Goal: Information Seeking & Learning: Understand process/instructions

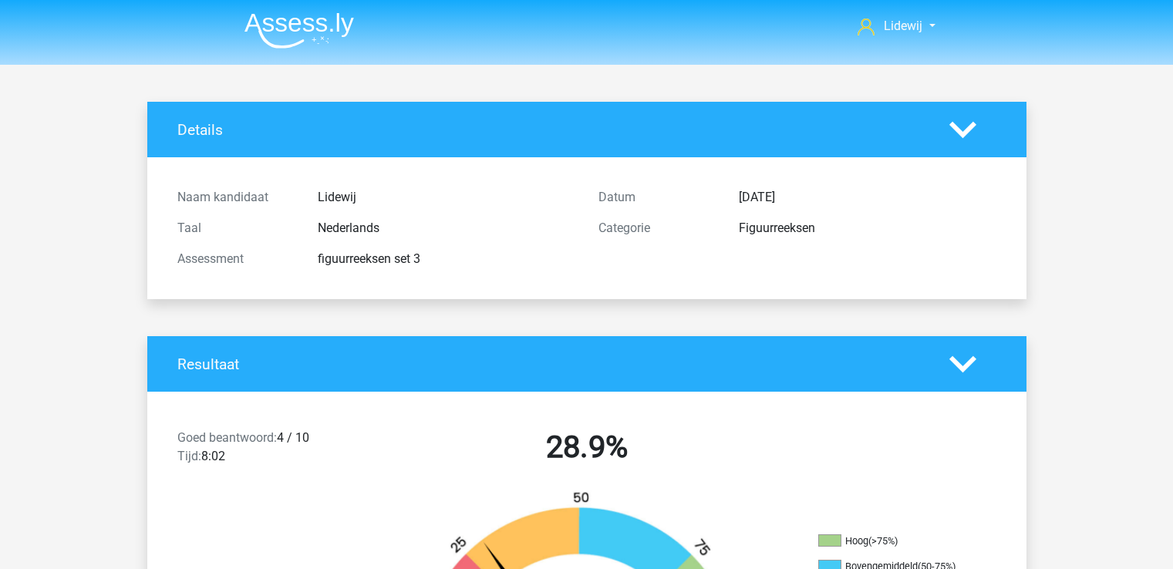
scroll to position [4859, 0]
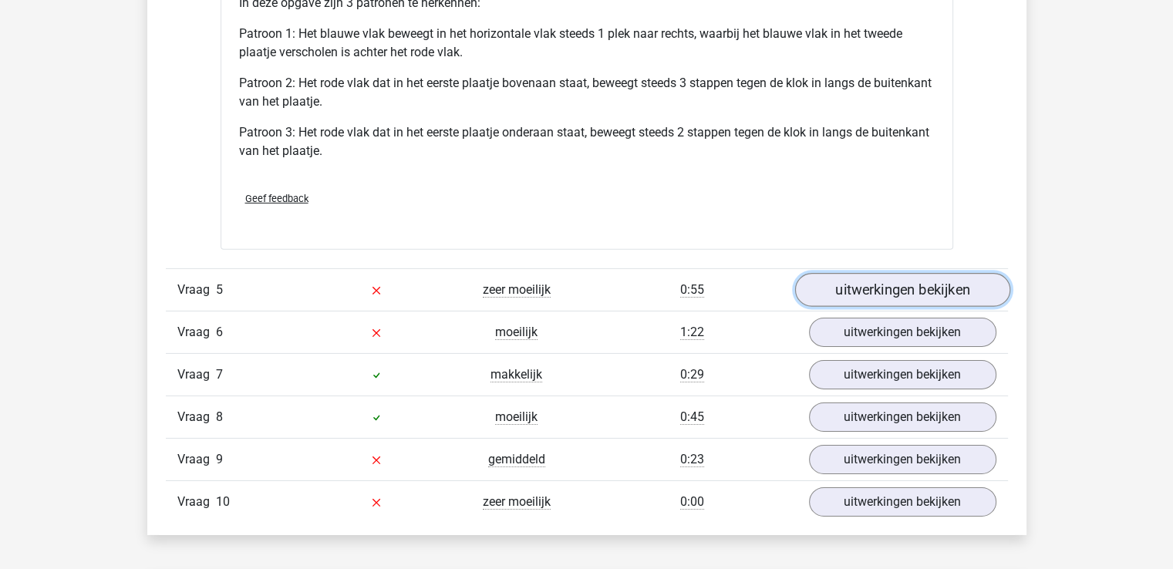
click at [903, 282] on link "uitwerkingen bekijken" at bounding box center [902, 290] width 215 height 34
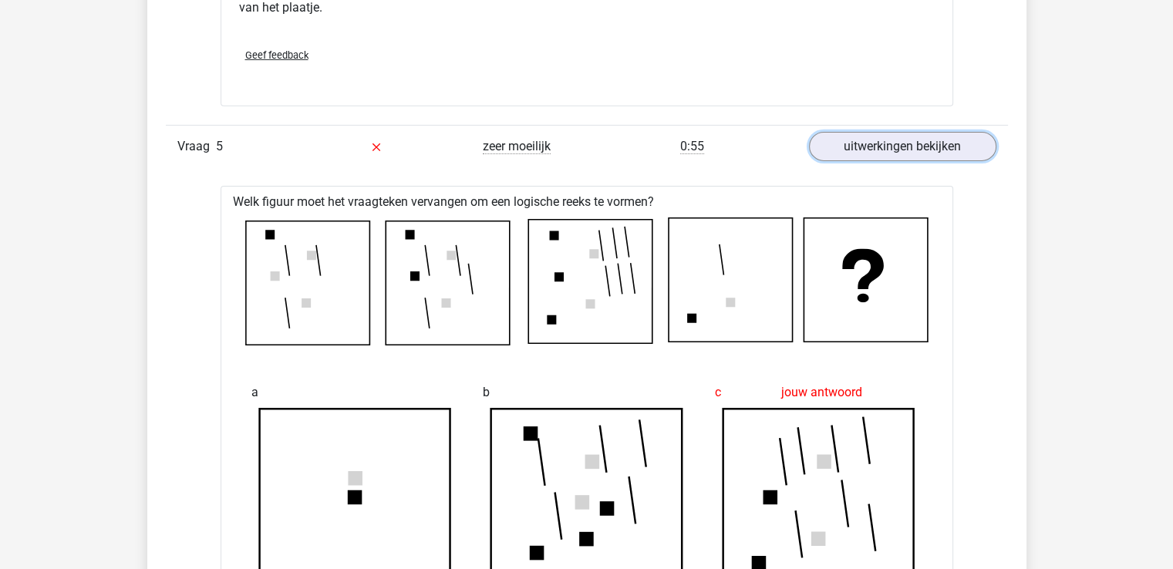
scroll to position [4863, 0]
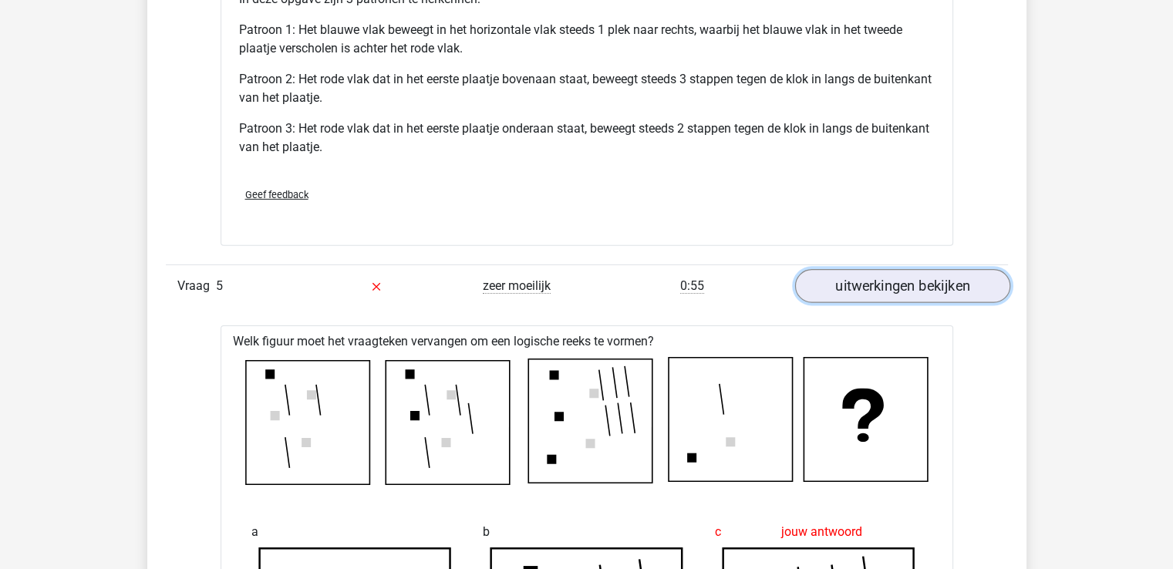
click at [903, 292] on link "uitwerkingen bekijken" at bounding box center [902, 286] width 215 height 34
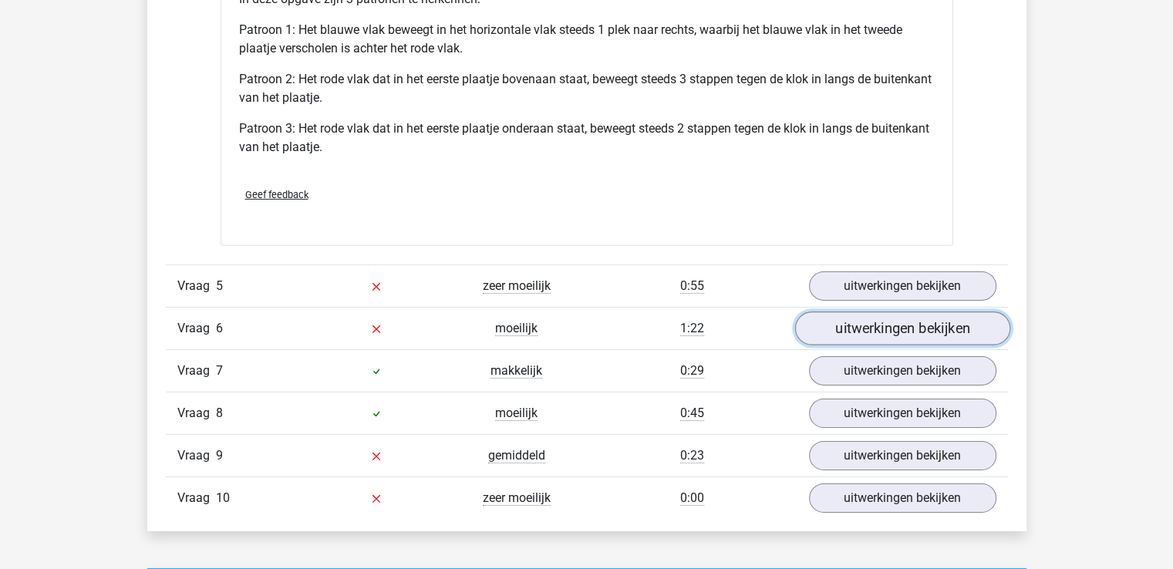
click at [897, 327] on link "uitwerkingen bekijken" at bounding box center [902, 329] width 215 height 34
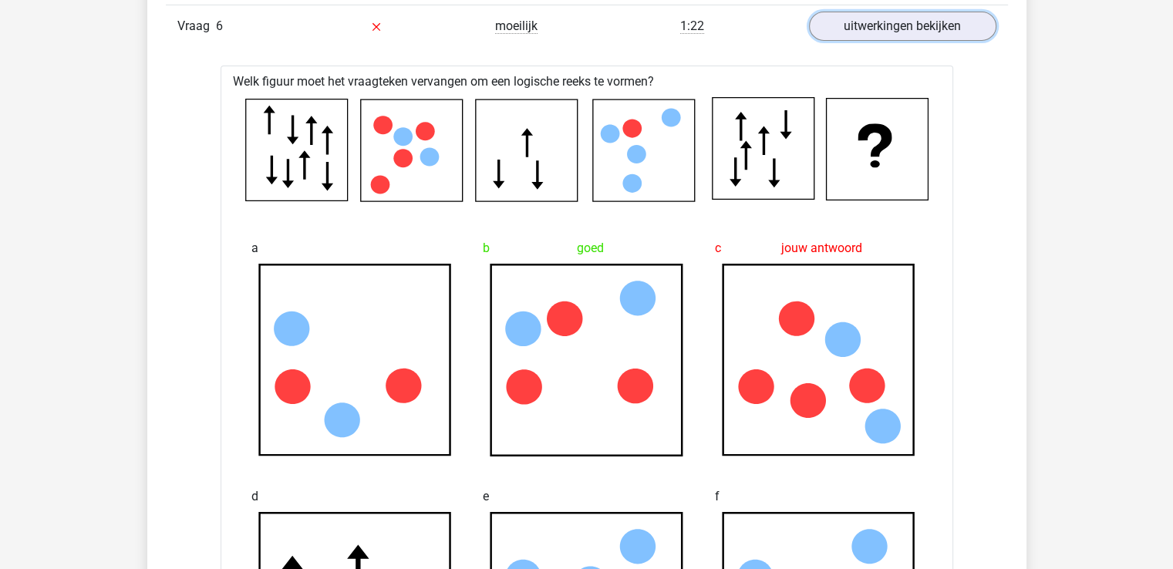
scroll to position [5148, 0]
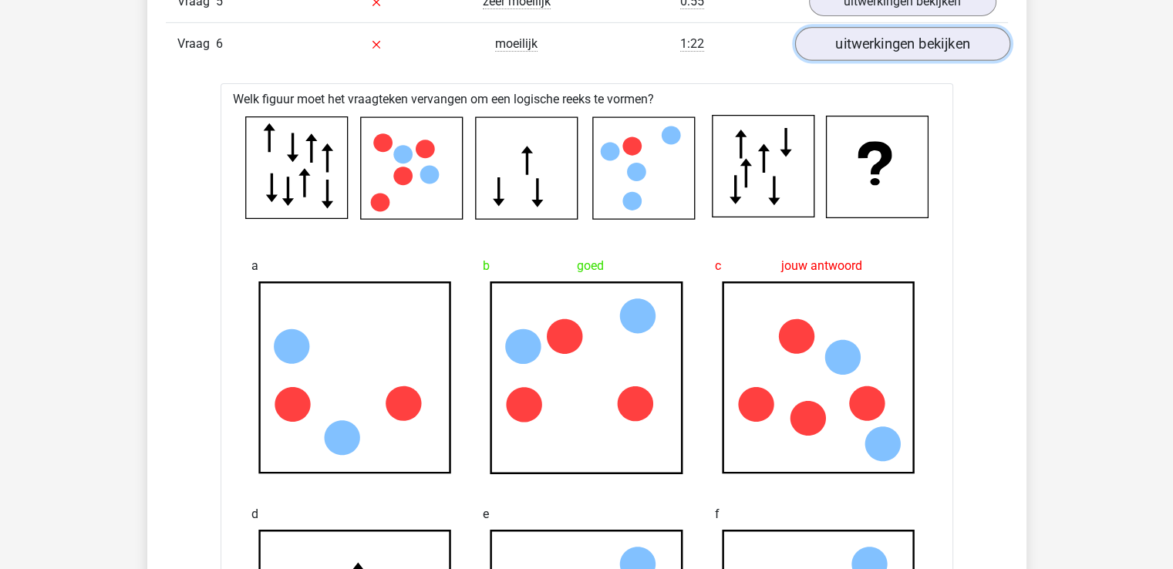
click at [902, 38] on link "uitwerkingen bekijken" at bounding box center [902, 44] width 215 height 34
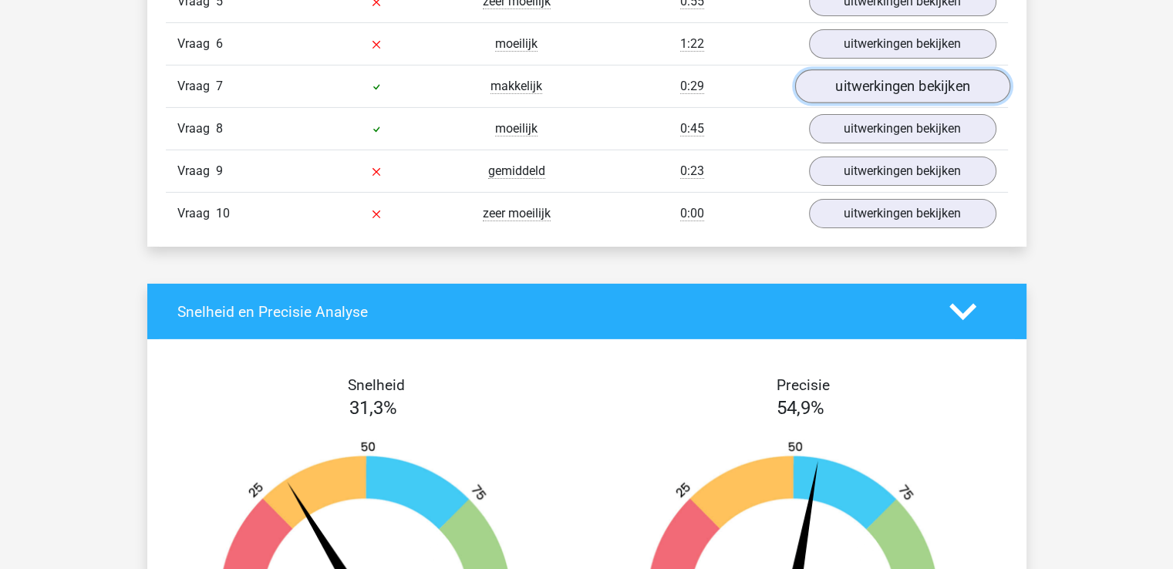
click at [894, 79] on link "uitwerkingen bekijken" at bounding box center [902, 86] width 215 height 34
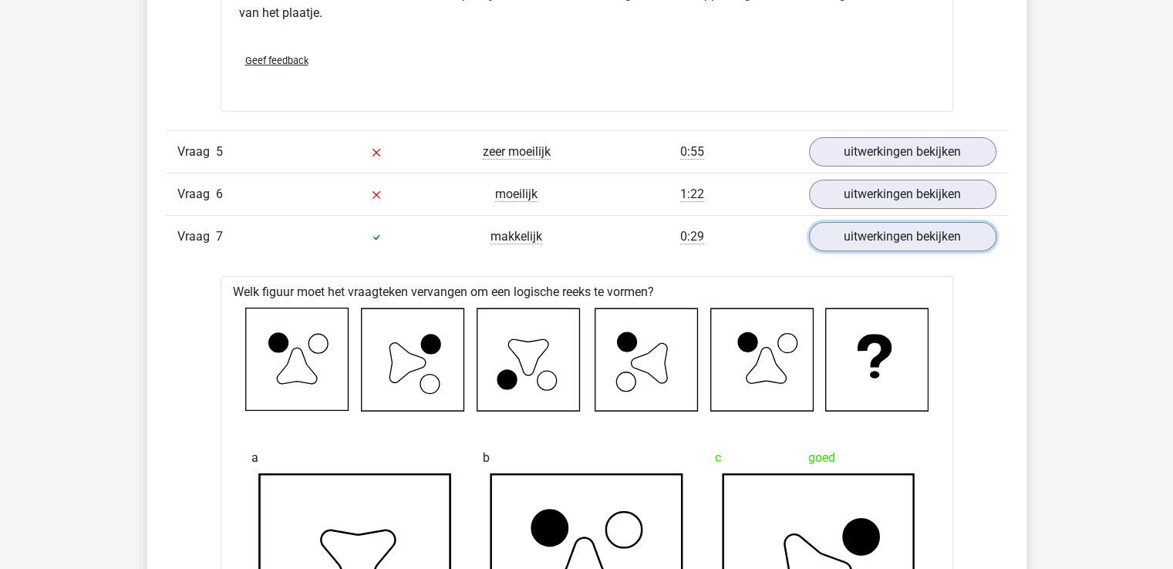
scroll to position [4909, 0]
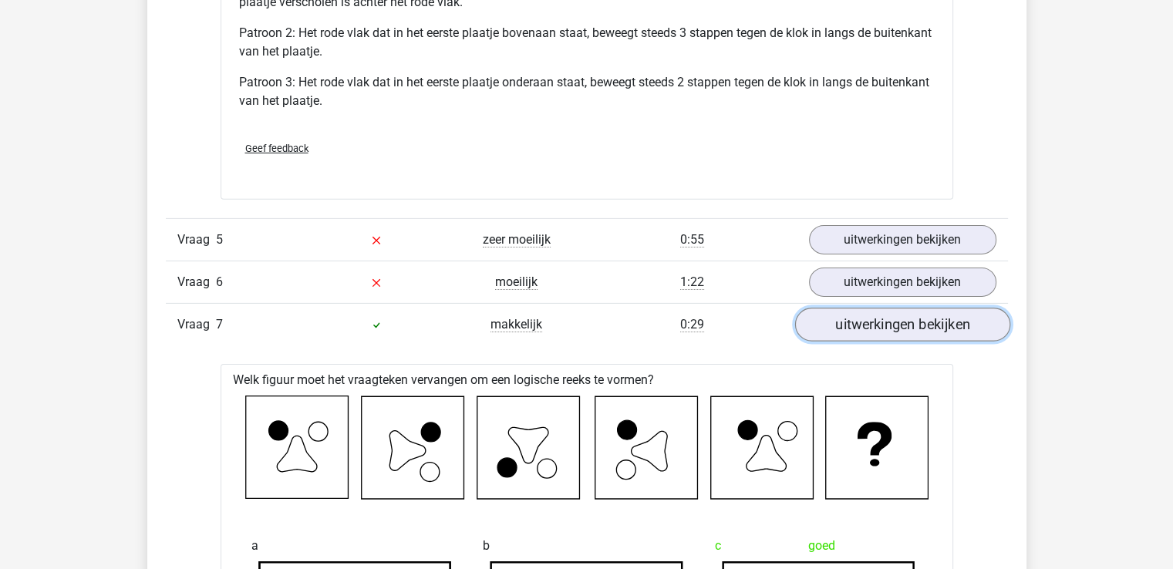
click at [923, 326] on link "uitwerkingen bekijken" at bounding box center [902, 325] width 215 height 34
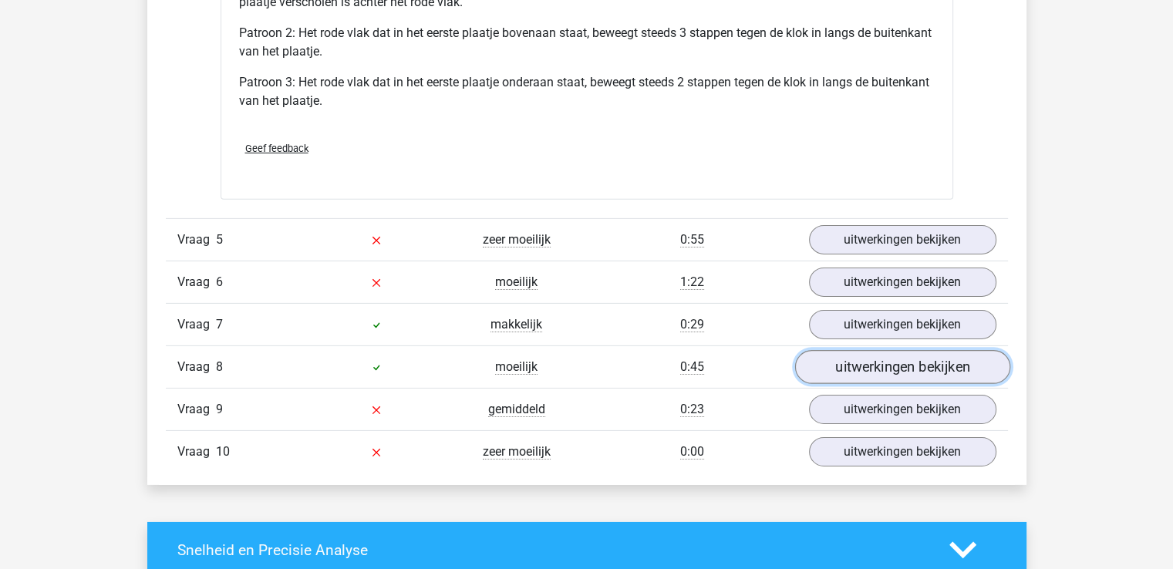
click at [901, 368] on link "uitwerkingen bekijken" at bounding box center [902, 367] width 215 height 34
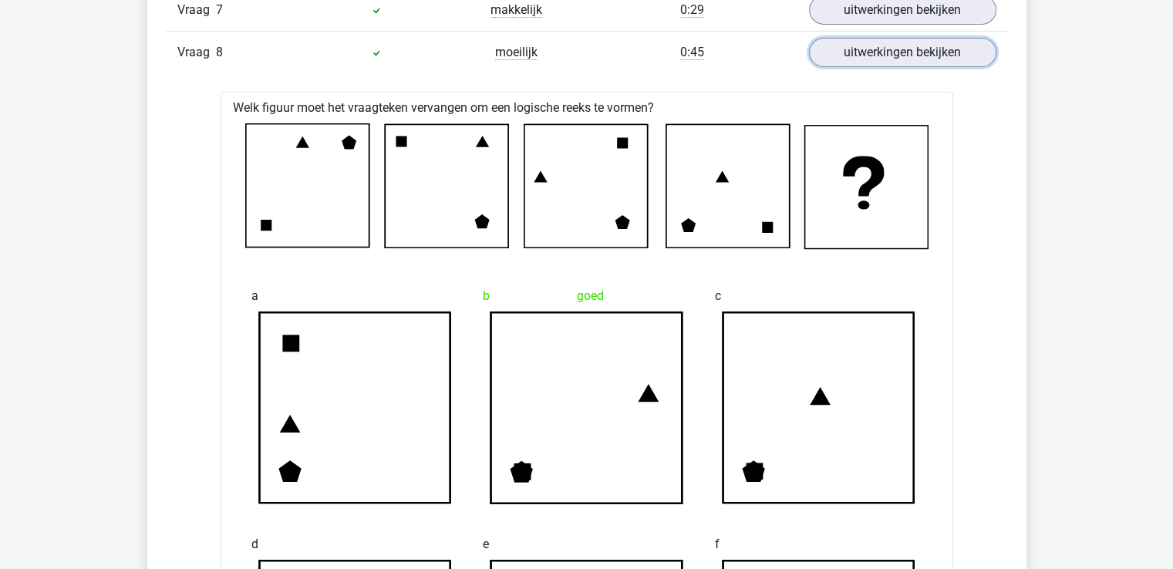
scroll to position [5118, 0]
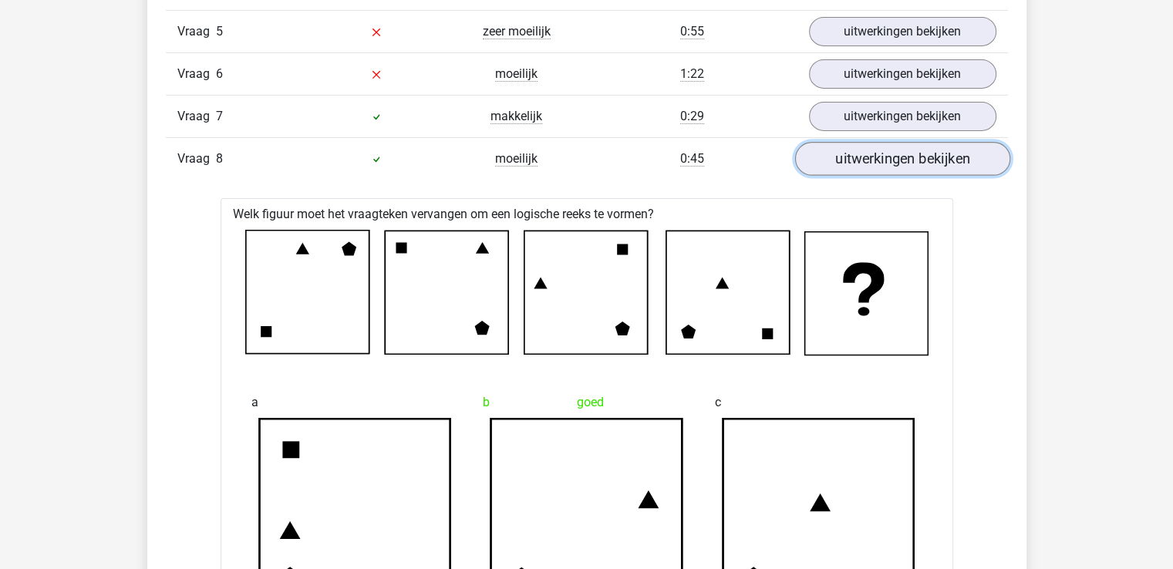
click at [908, 158] on link "uitwerkingen bekijken" at bounding box center [902, 159] width 215 height 34
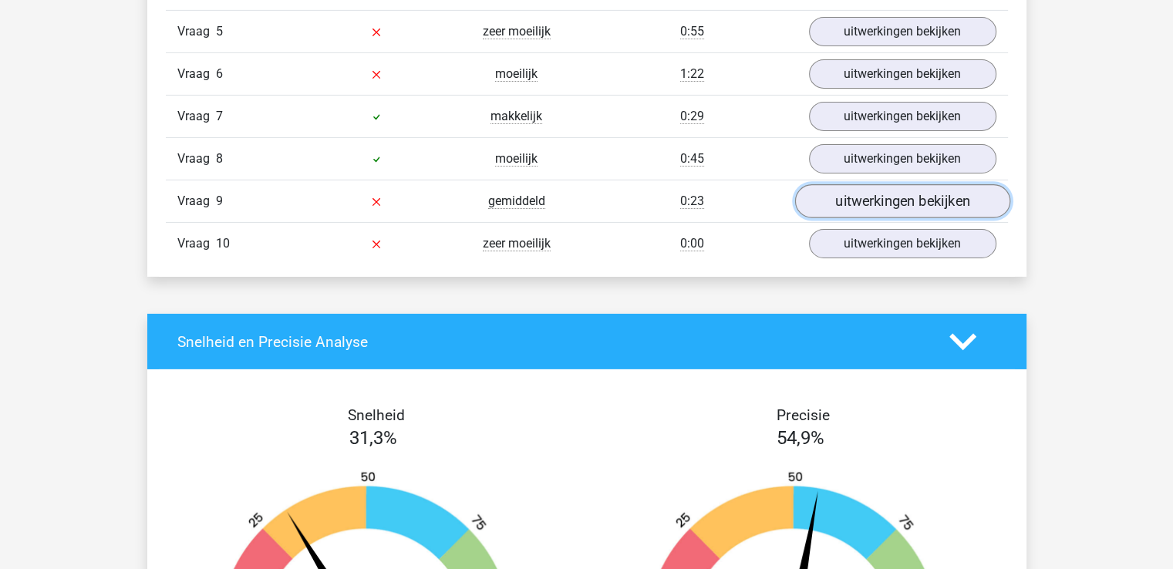
click at [904, 195] on link "uitwerkingen bekijken" at bounding box center [902, 201] width 215 height 34
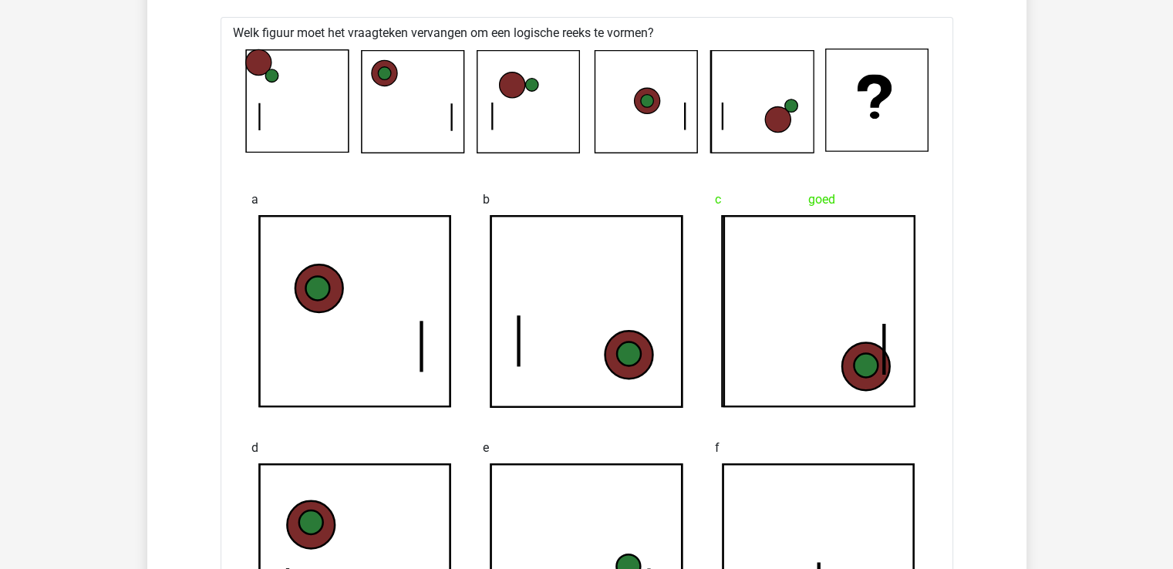
scroll to position [5263, 0]
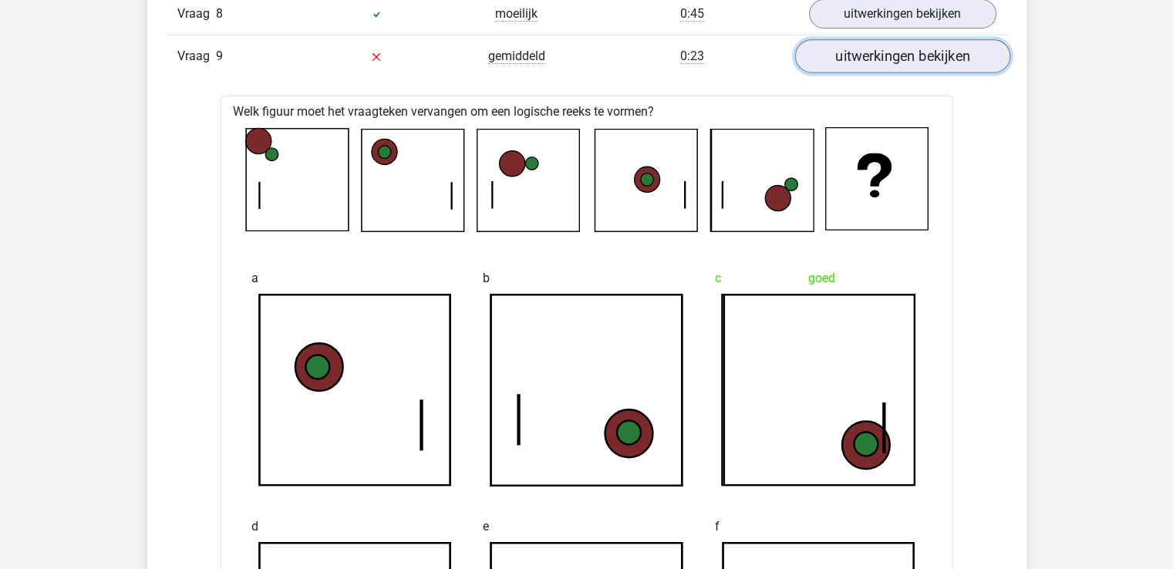
click at [899, 46] on link "uitwerkingen bekijken" at bounding box center [902, 56] width 215 height 34
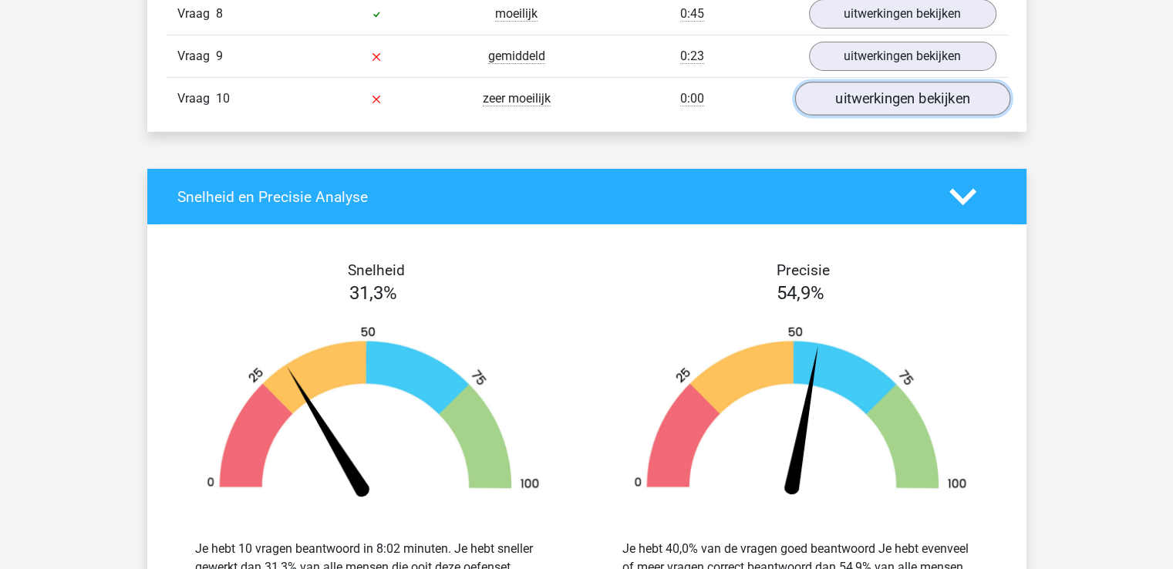
click at [906, 96] on link "uitwerkingen bekijken" at bounding box center [902, 99] width 215 height 34
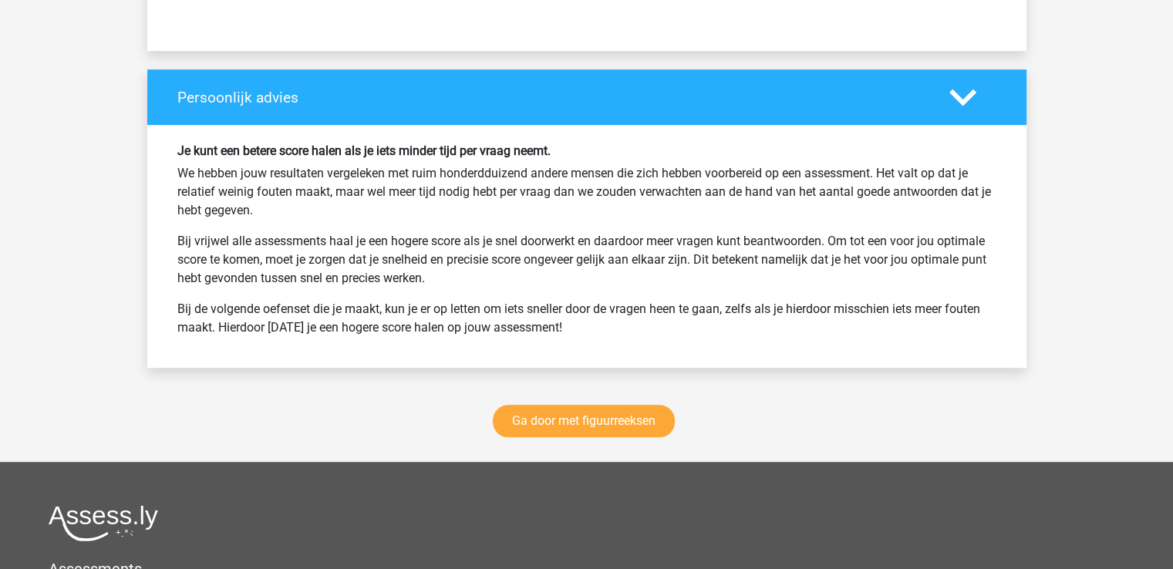
scroll to position [6826, 0]
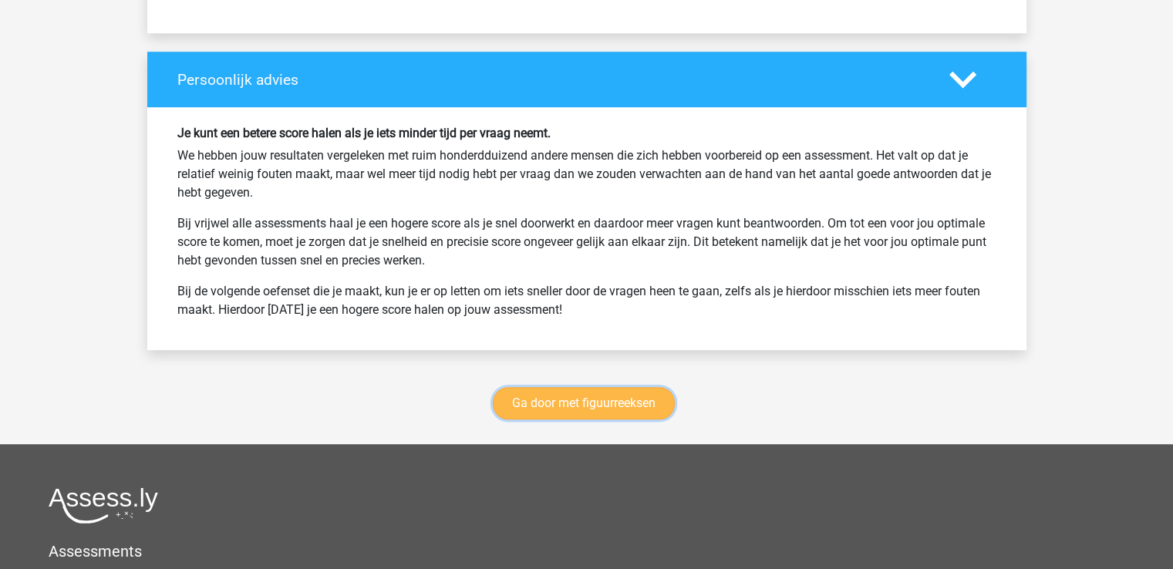
click at [594, 400] on link "Ga door met figuurreeksen" at bounding box center [584, 403] width 182 height 32
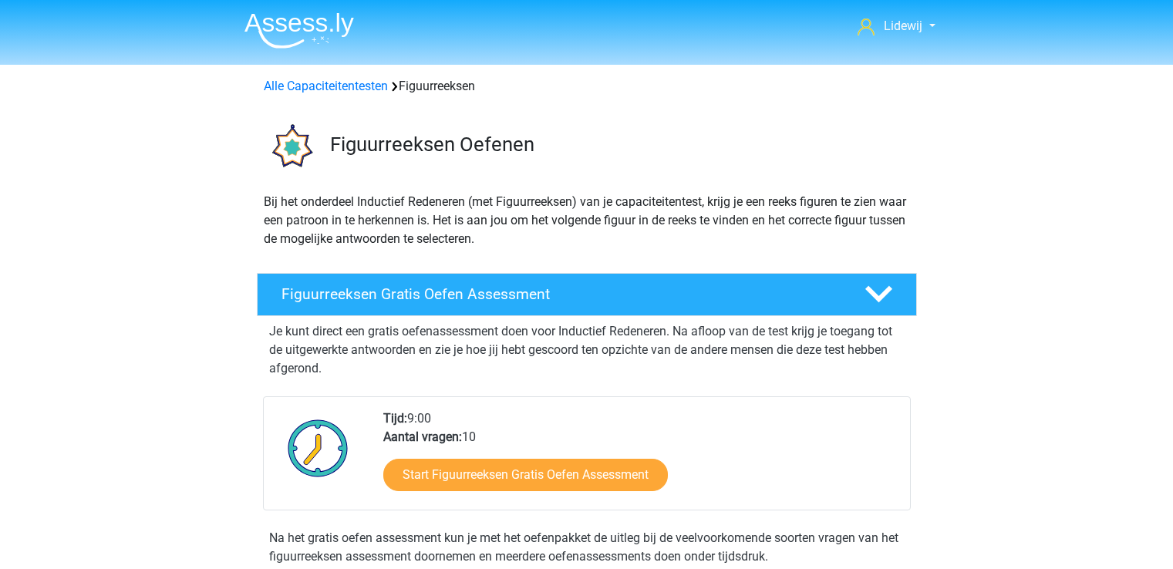
scroll to position [670, 0]
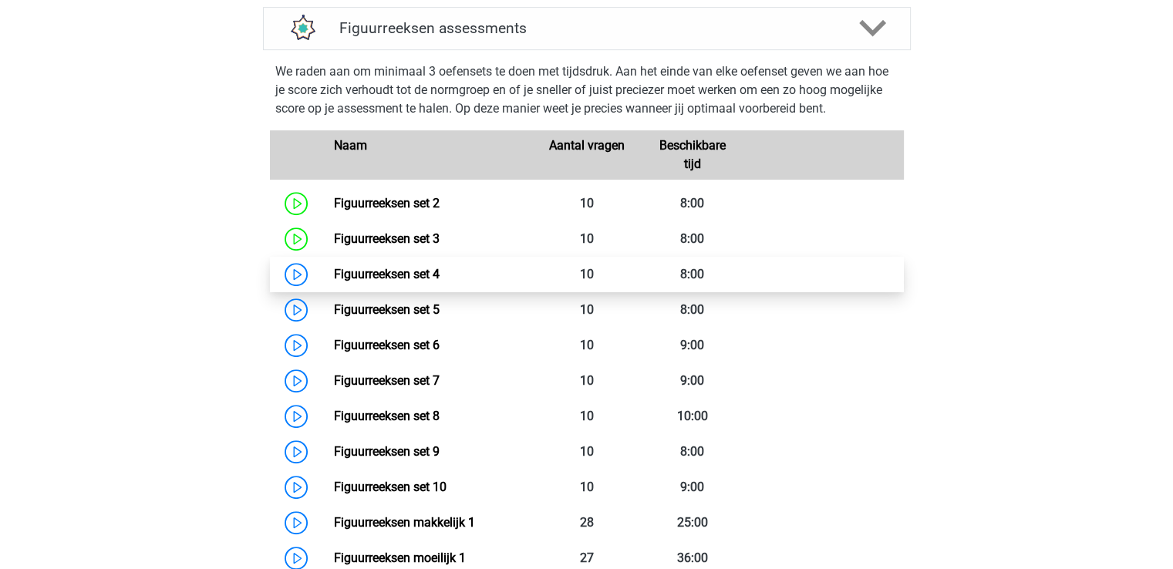
click at [362, 278] on link "Figuurreeksen set 4" at bounding box center [387, 274] width 106 height 15
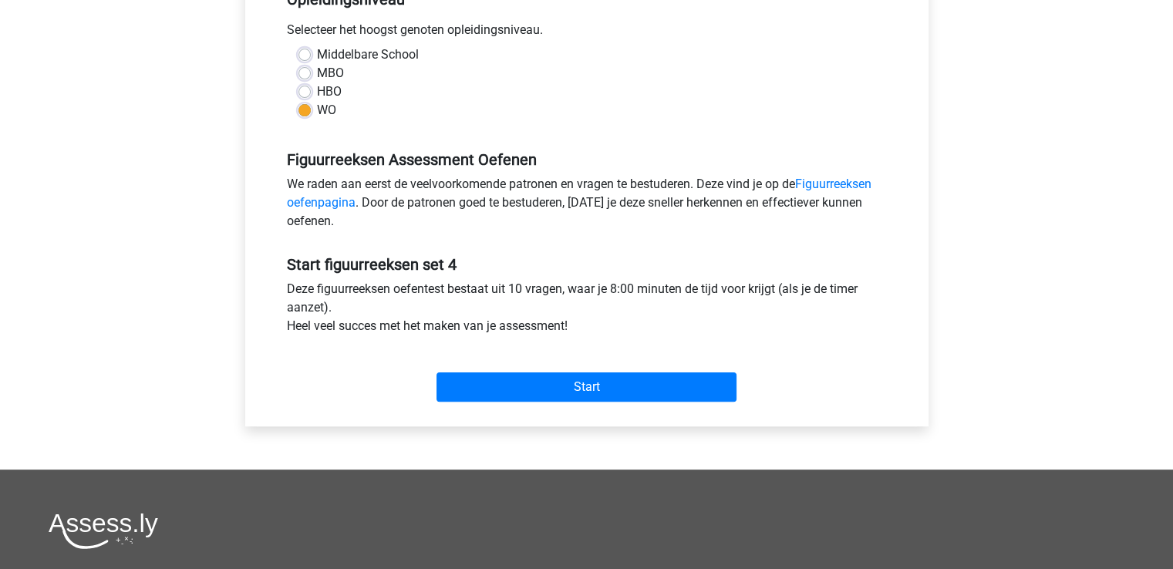
scroll to position [353, 0]
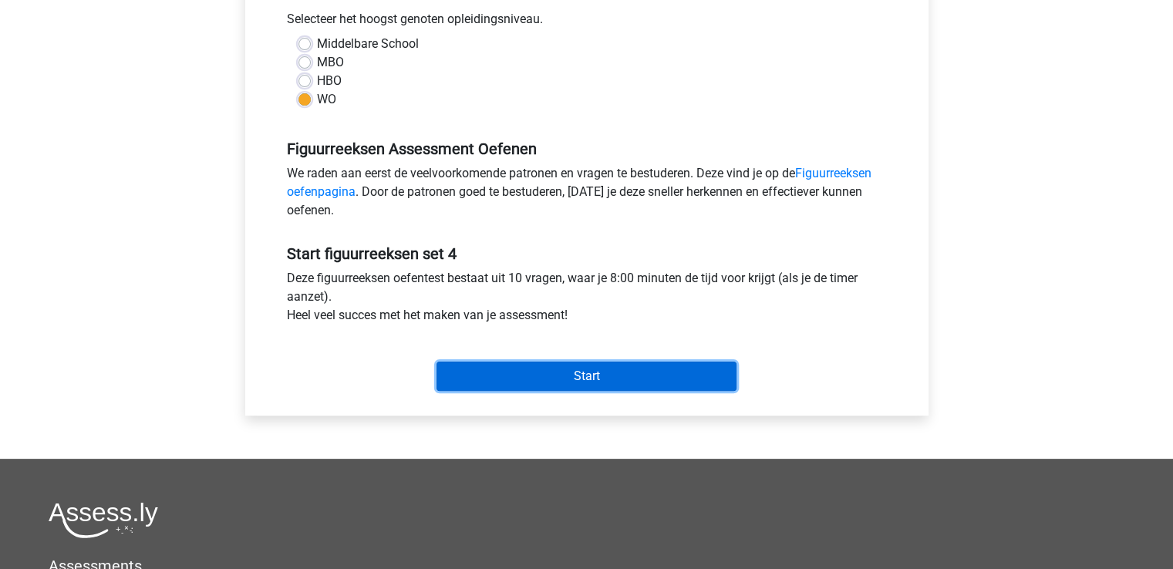
click at [571, 376] on input "Start" at bounding box center [587, 376] width 300 height 29
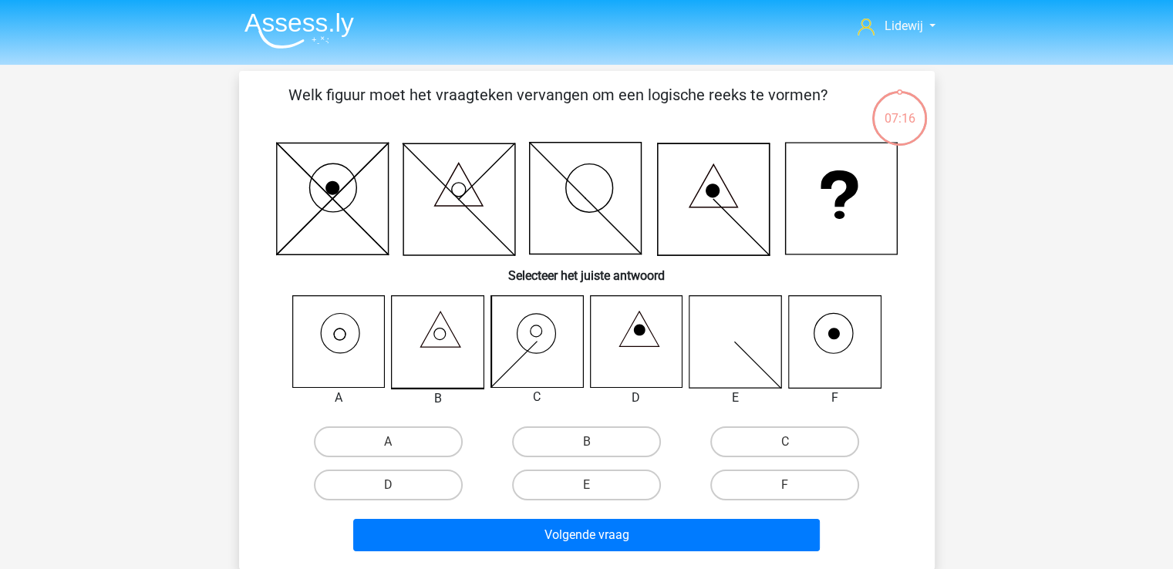
click at [396, 444] on input "A" at bounding box center [393, 447] width 10 height 10
radio input "true"
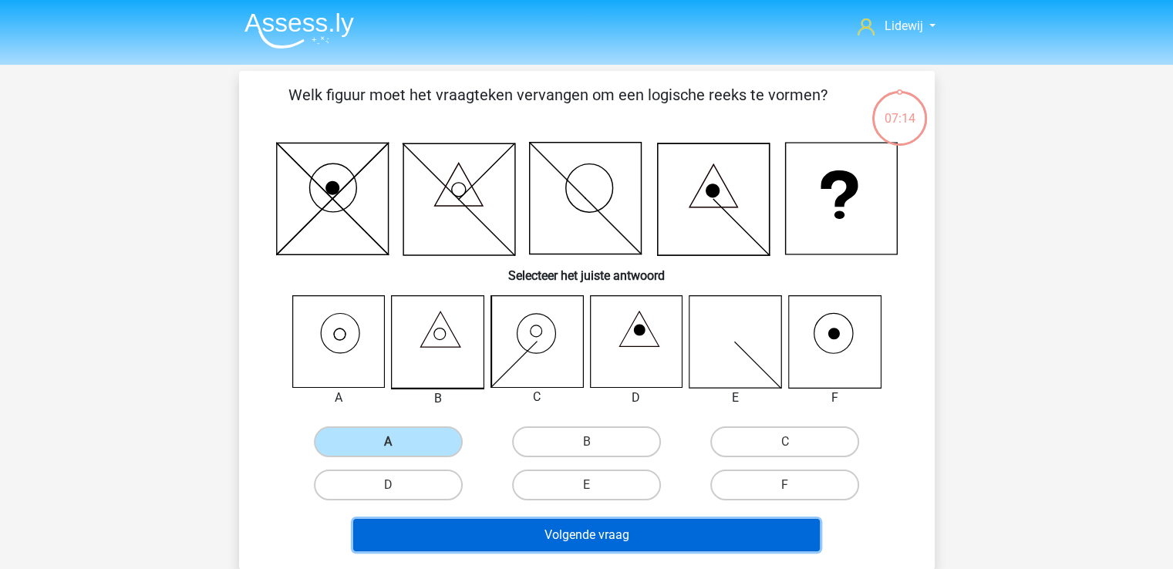
click at [600, 532] on button "Volgende vraag" at bounding box center [586, 535] width 467 height 32
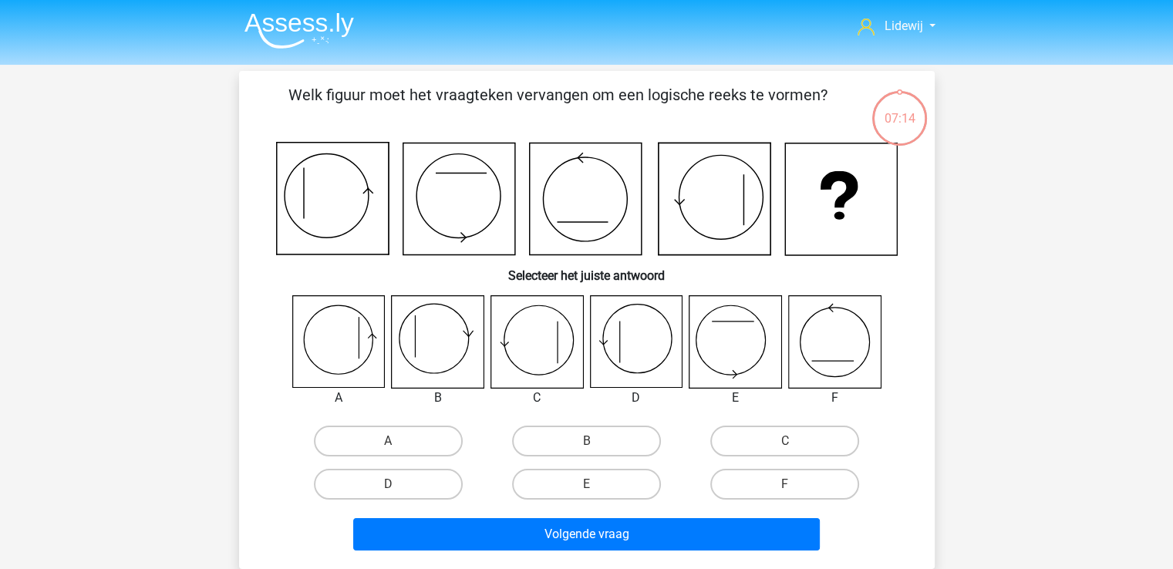
scroll to position [71, 0]
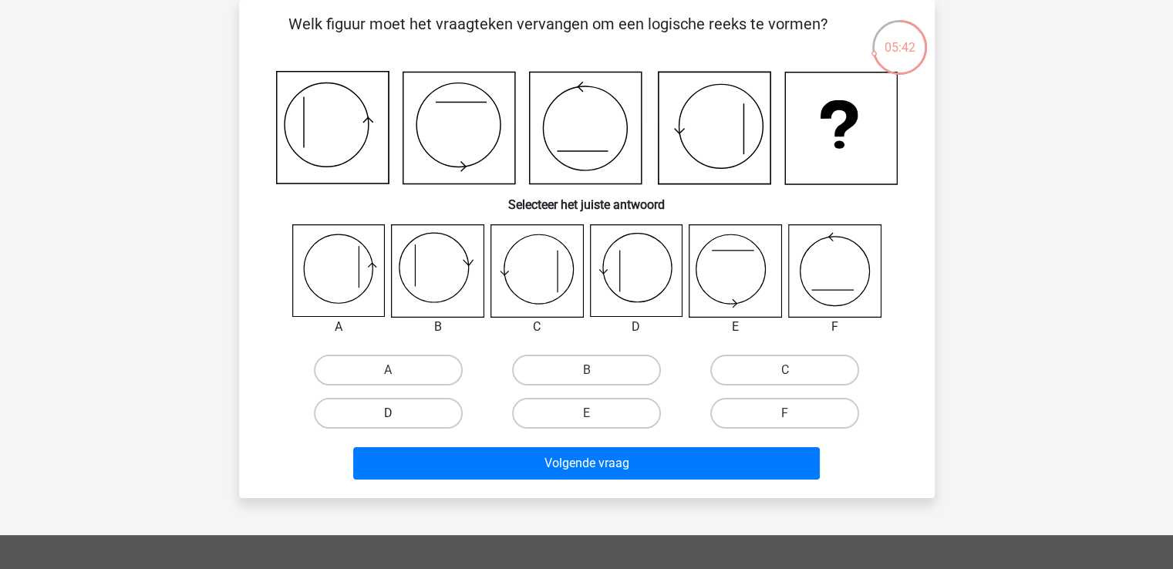
click at [405, 399] on label "D" at bounding box center [388, 413] width 149 height 31
click at [398, 413] on input "D" at bounding box center [393, 418] width 10 height 10
radio input "true"
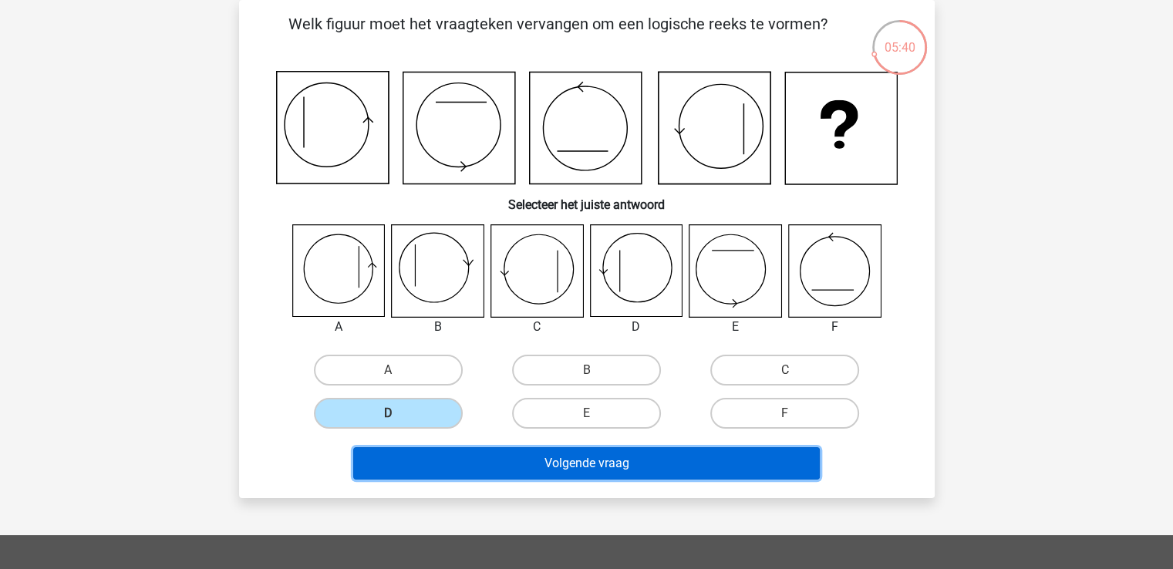
click at [629, 459] on button "Volgende vraag" at bounding box center [586, 463] width 467 height 32
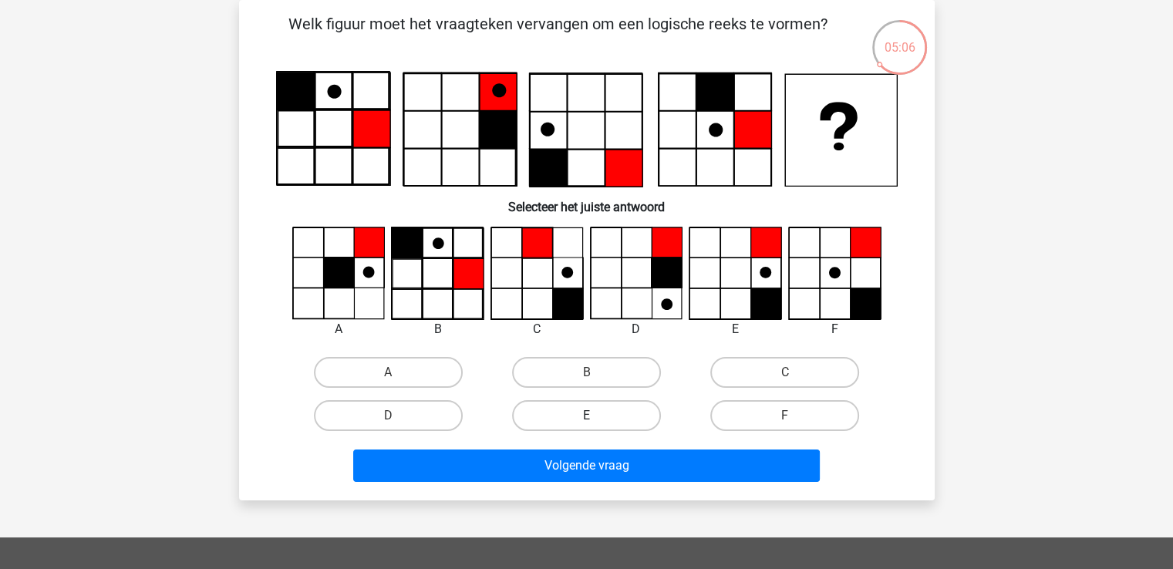
click at [589, 410] on label "E" at bounding box center [586, 415] width 149 height 31
click at [589, 416] on input "E" at bounding box center [591, 421] width 10 height 10
radio input "true"
click at [589, 410] on label "E" at bounding box center [586, 415] width 149 height 31
click at [589, 416] on input "E" at bounding box center [591, 421] width 10 height 10
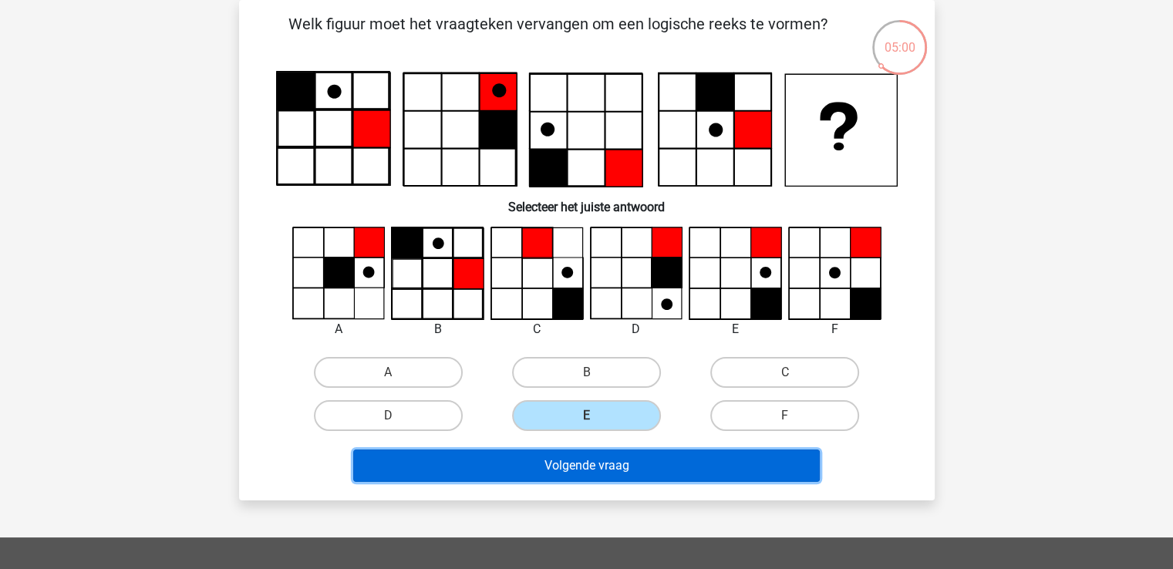
click at [577, 458] on button "Volgende vraag" at bounding box center [586, 466] width 467 height 32
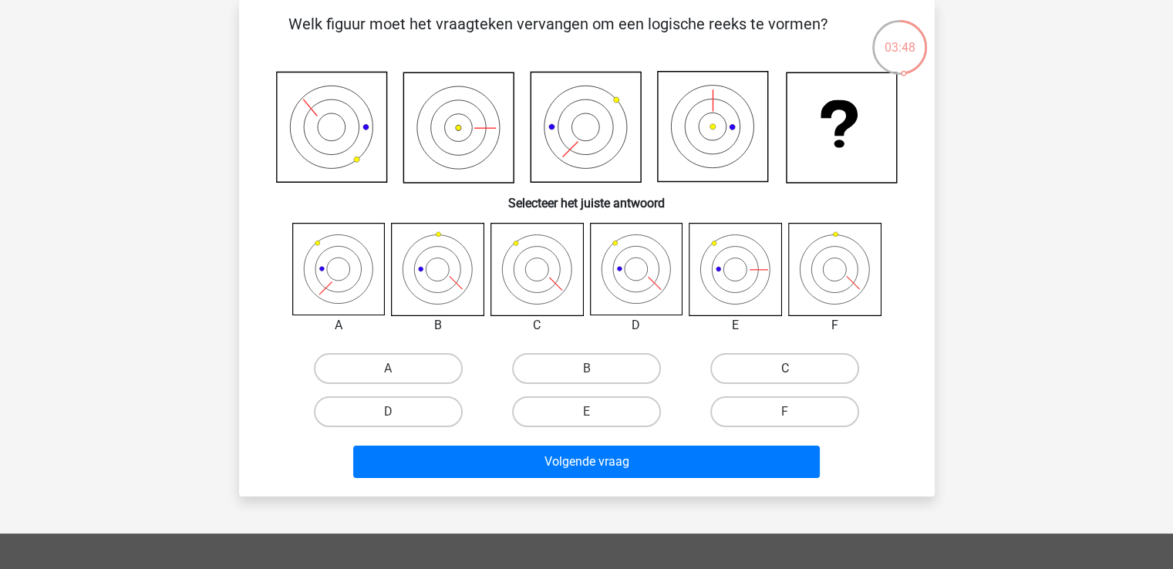
click at [748, 374] on label "C" at bounding box center [784, 368] width 149 height 31
click at [785, 374] on input "C" at bounding box center [790, 374] width 10 height 10
radio input "true"
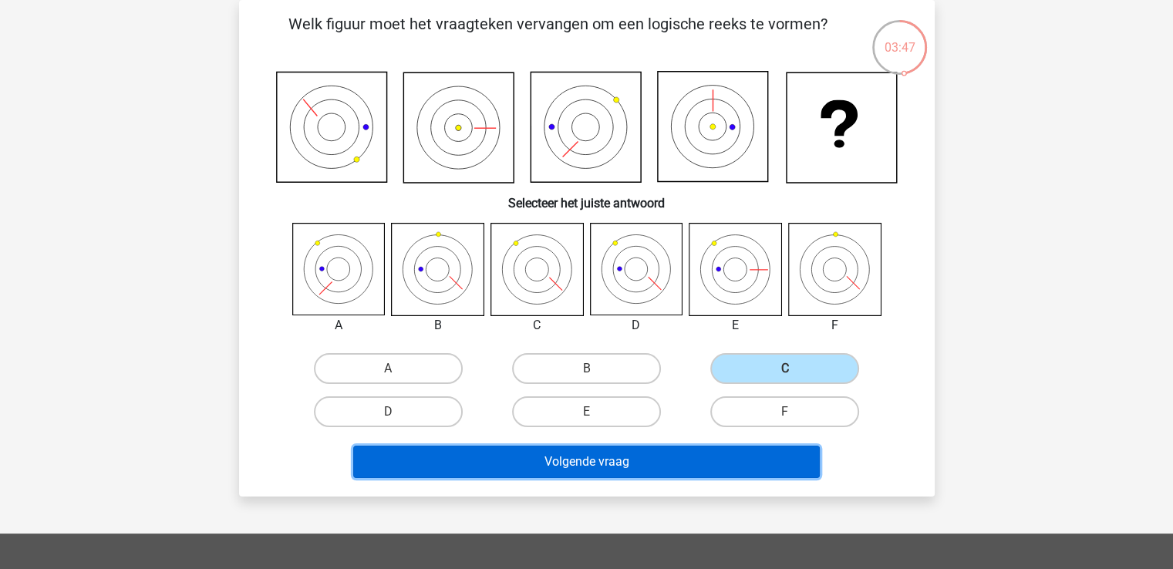
click at [616, 460] on button "Volgende vraag" at bounding box center [586, 462] width 467 height 32
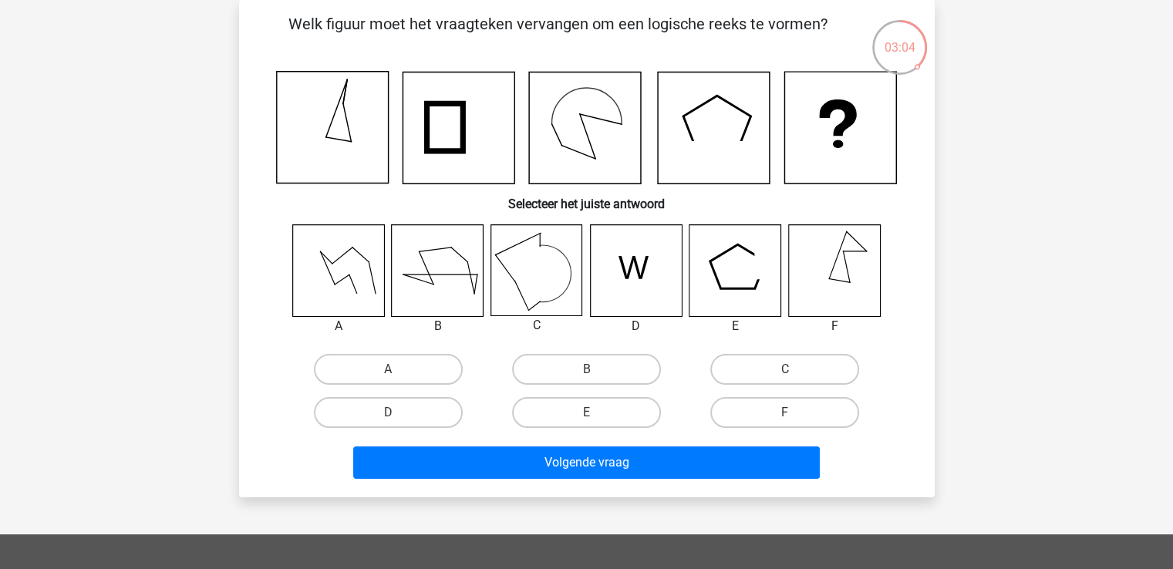
click at [758, 287] on icon at bounding box center [736, 270] width 92 height 92
click at [606, 410] on label "E" at bounding box center [586, 412] width 149 height 31
click at [596, 413] on input "E" at bounding box center [591, 418] width 10 height 10
radio input "true"
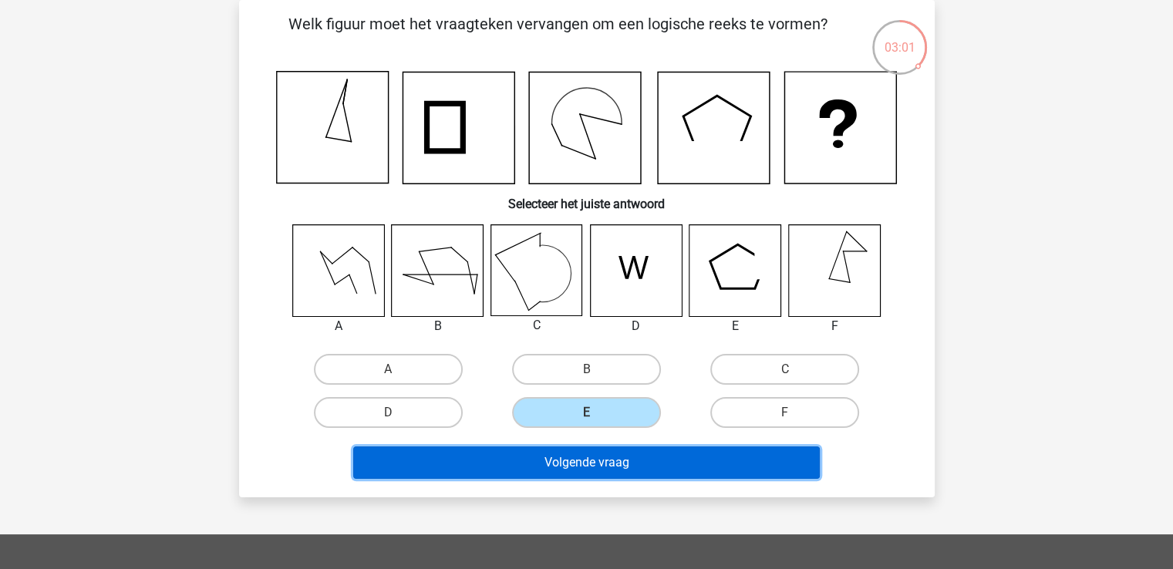
click at [596, 464] on button "Volgende vraag" at bounding box center [586, 463] width 467 height 32
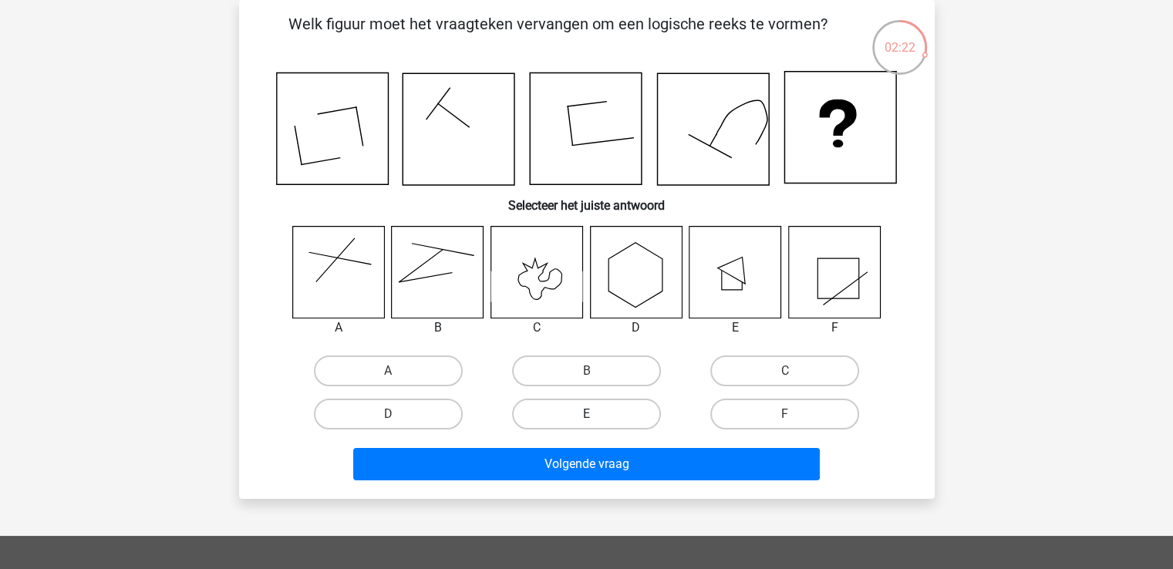
click at [595, 410] on label "E" at bounding box center [586, 414] width 149 height 31
click at [595, 414] on input "E" at bounding box center [591, 419] width 10 height 10
radio input "true"
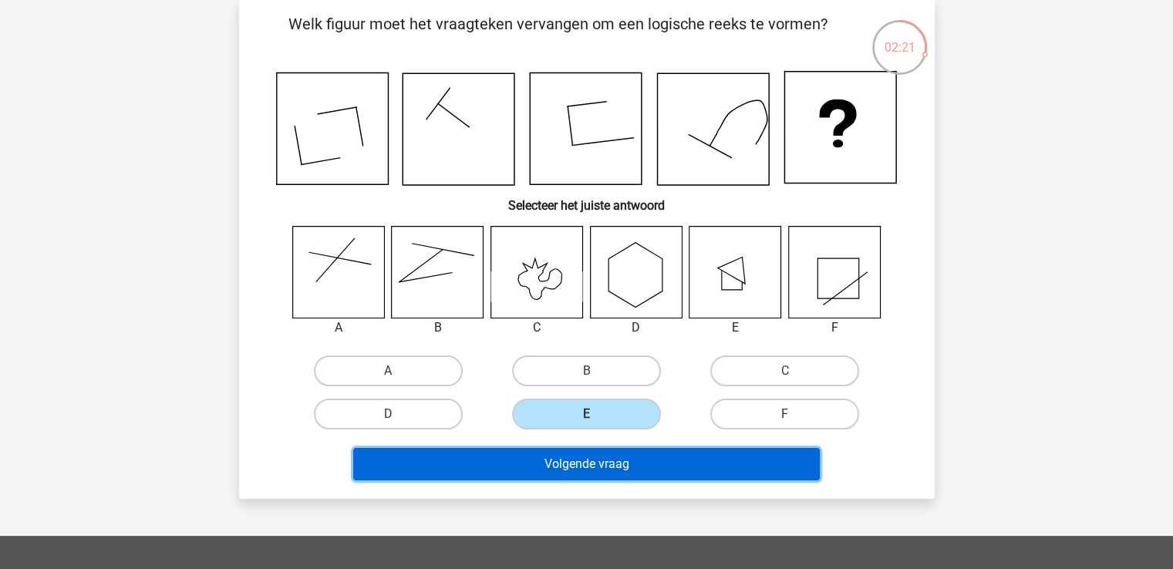
click at [580, 461] on button "Volgende vraag" at bounding box center [586, 464] width 467 height 32
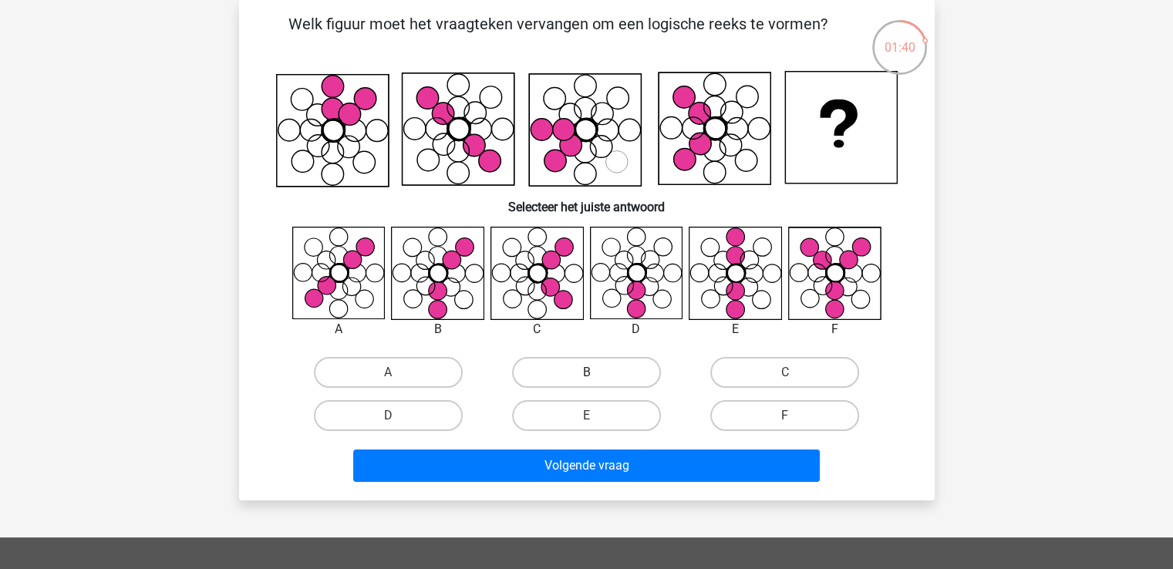
click at [614, 360] on label "B" at bounding box center [586, 372] width 149 height 31
click at [596, 373] on input "B" at bounding box center [591, 378] width 10 height 10
radio input "true"
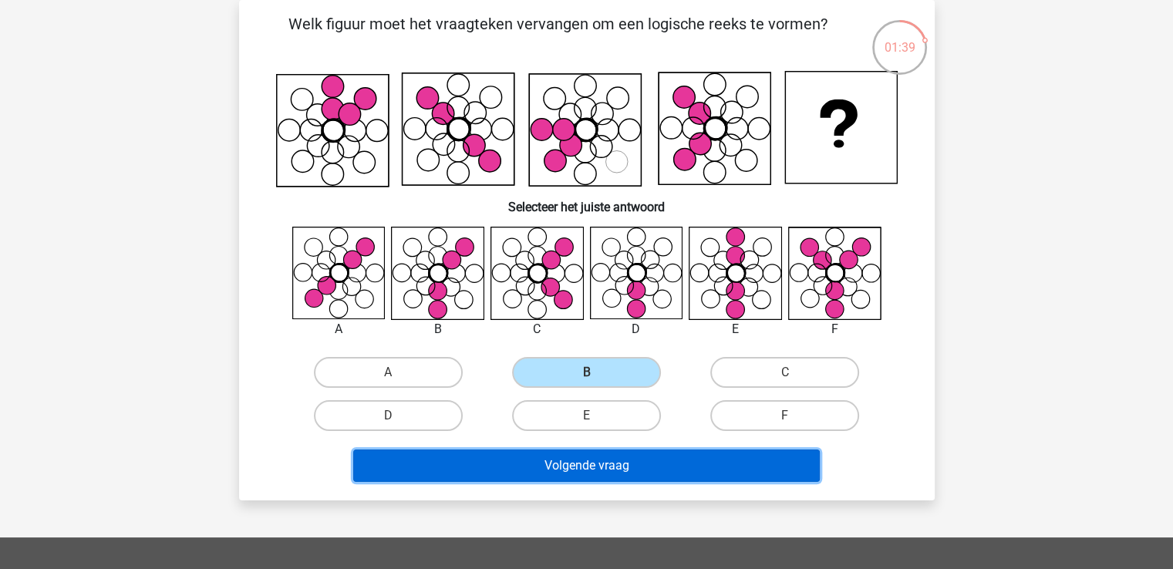
click at [590, 471] on button "Volgende vraag" at bounding box center [586, 466] width 467 height 32
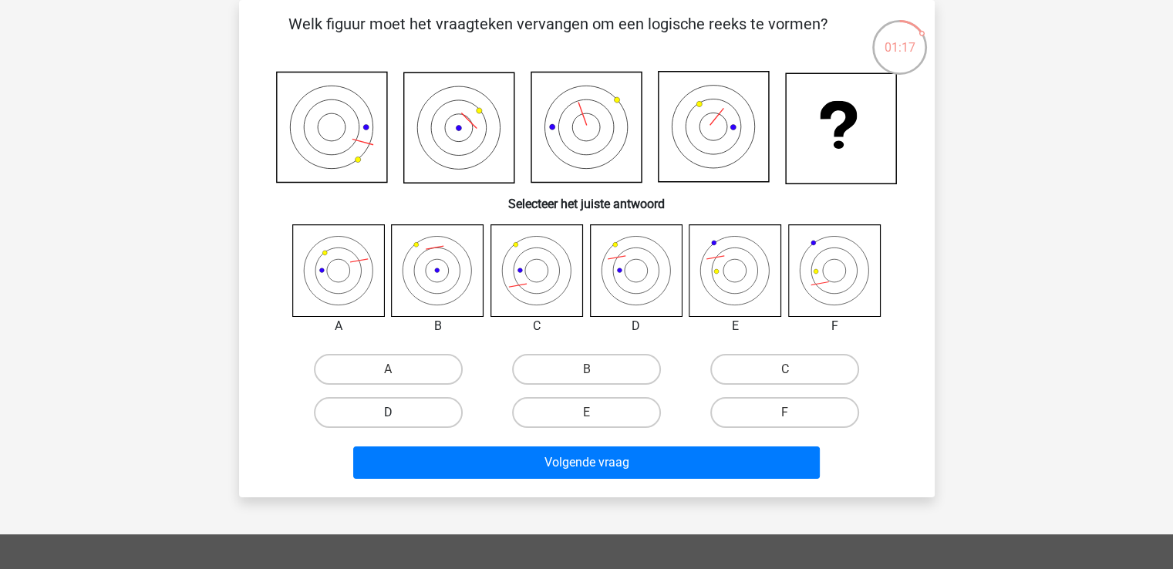
click at [397, 424] on label "D" at bounding box center [388, 412] width 149 height 31
click at [397, 423] on input "D" at bounding box center [393, 418] width 10 height 10
radio input "true"
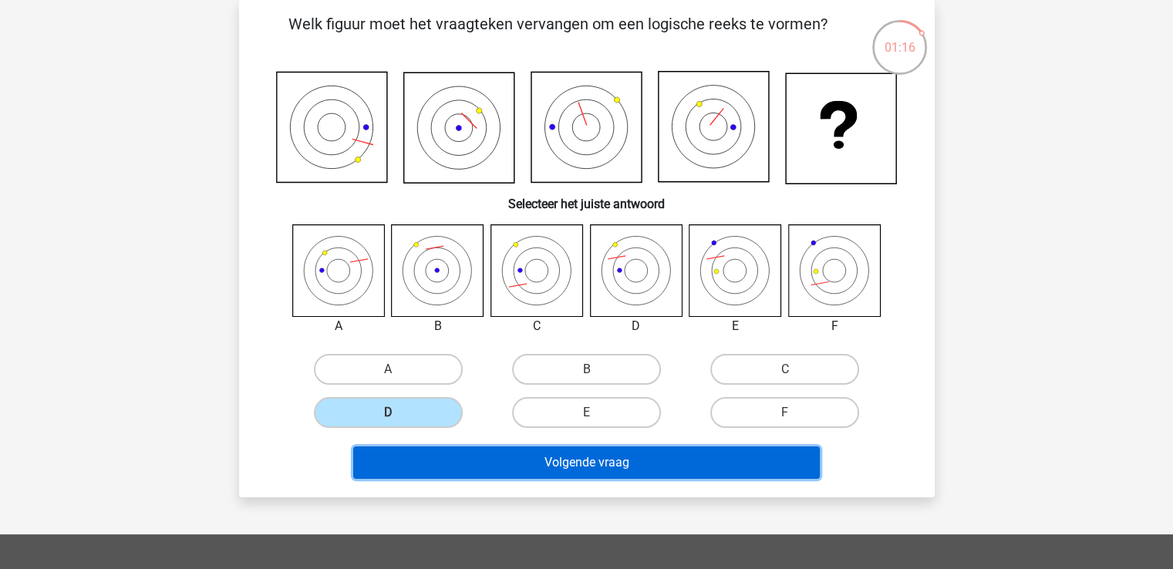
click at [597, 466] on button "Volgende vraag" at bounding box center [586, 463] width 467 height 32
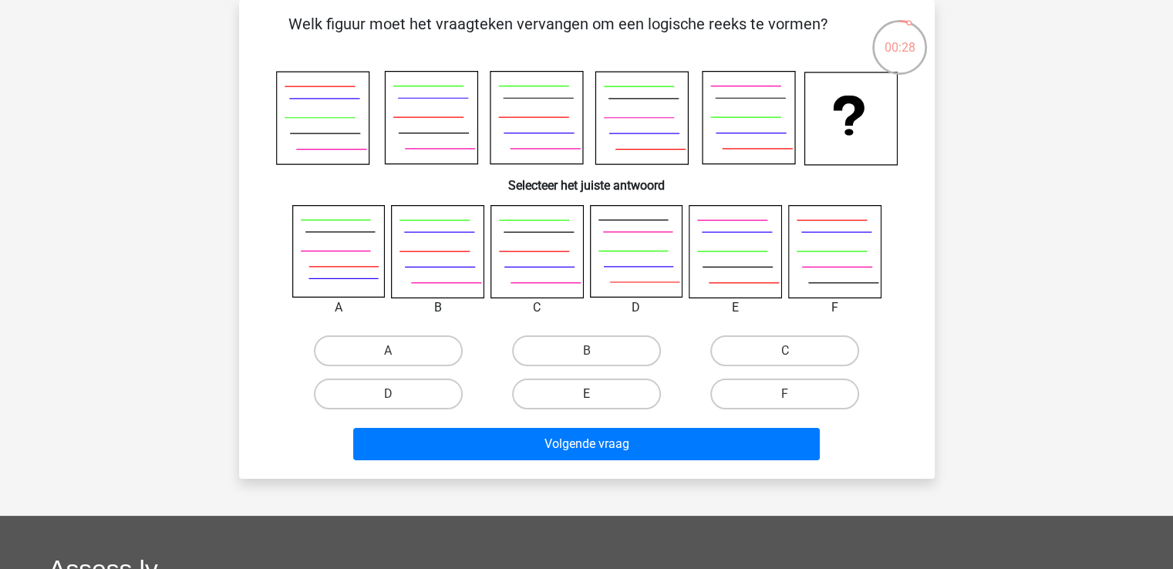
click at [611, 390] on label "E" at bounding box center [586, 394] width 149 height 31
click at [596, 394] on input "E" at bounding box center [591, 399] width 10 height 10
radio input "true"
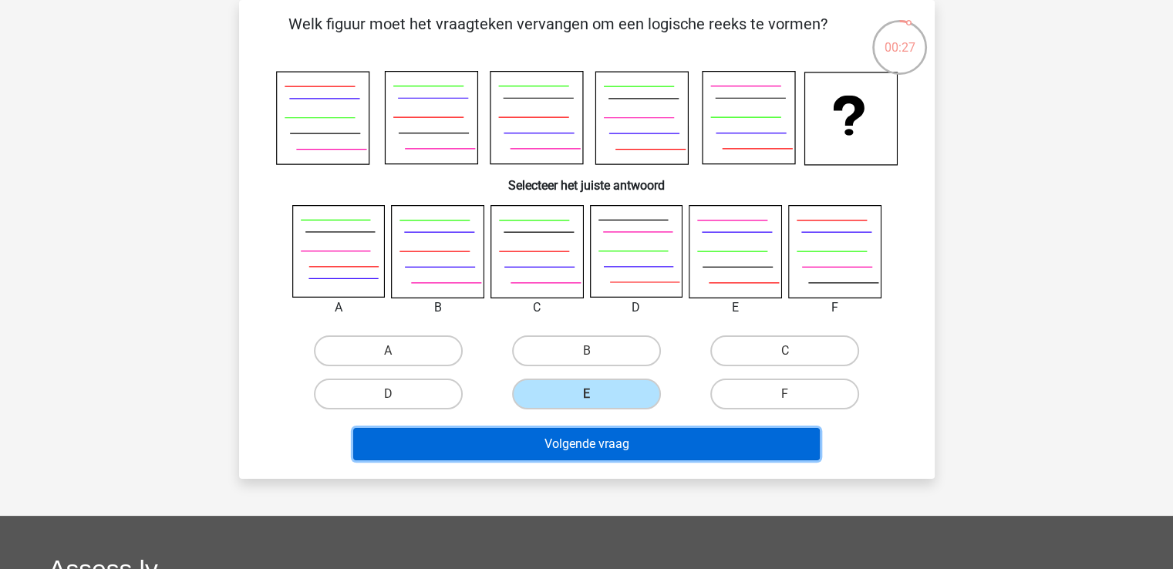
click at [609, 434] on button "Volgende vraag" at bounding box center [586, 444] width 467 height 32
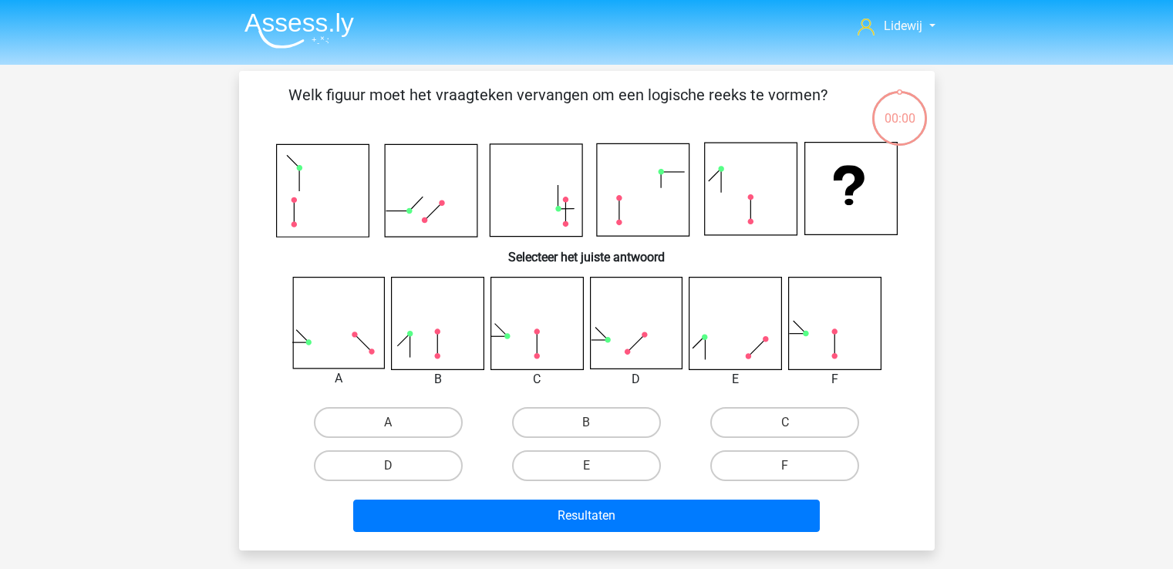
scroll to position [71, 0]
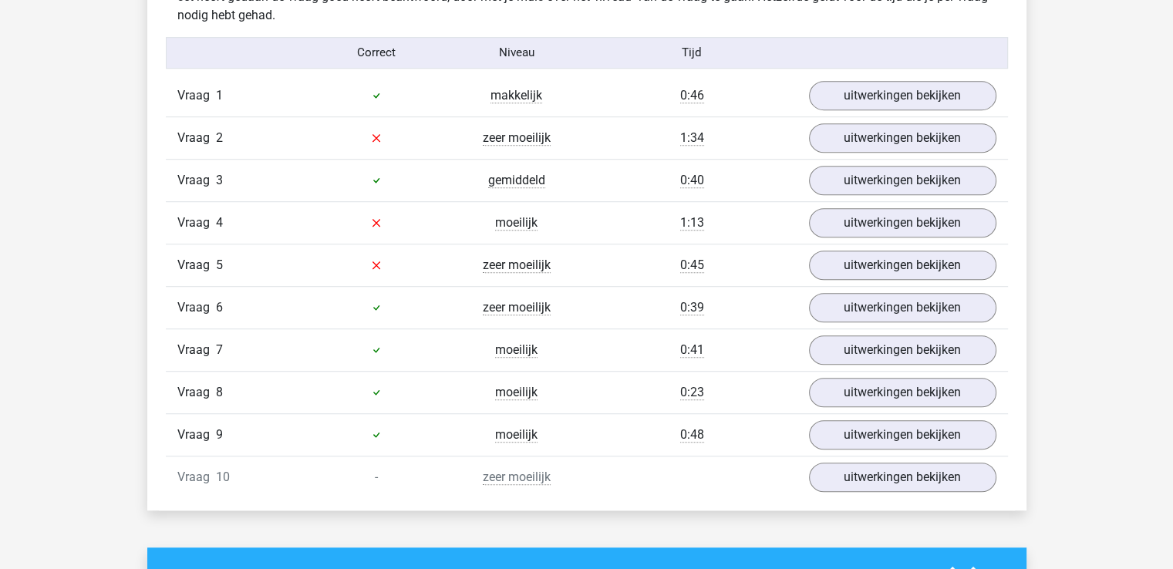
scroll to position [981, 0]
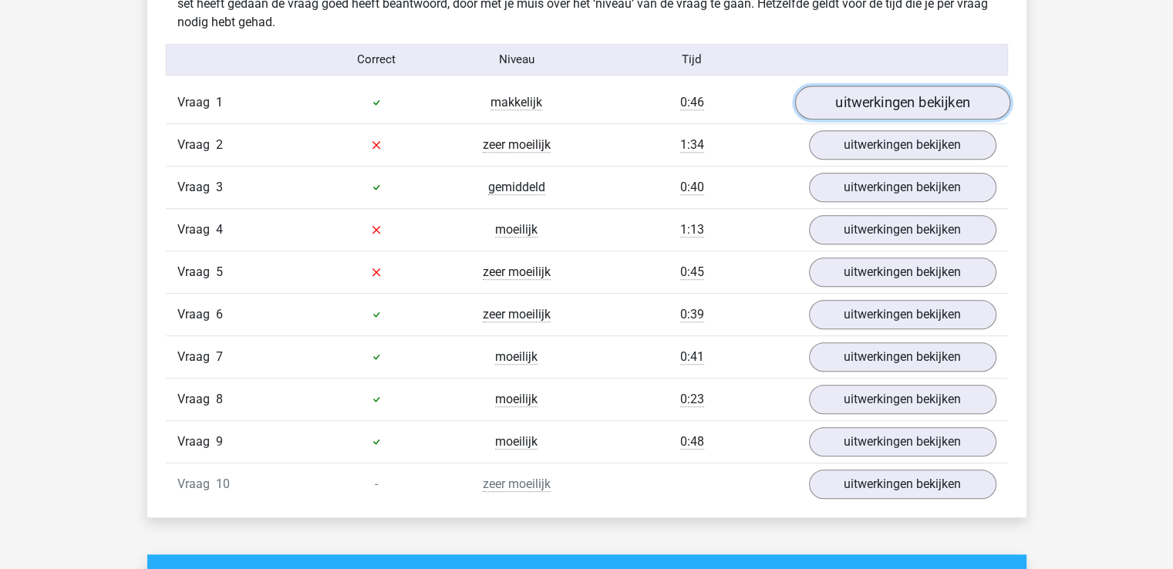
click at [903, 100] on link "uitwerkingen bekijken" at bounding box center [902, 103] width 215 height 34
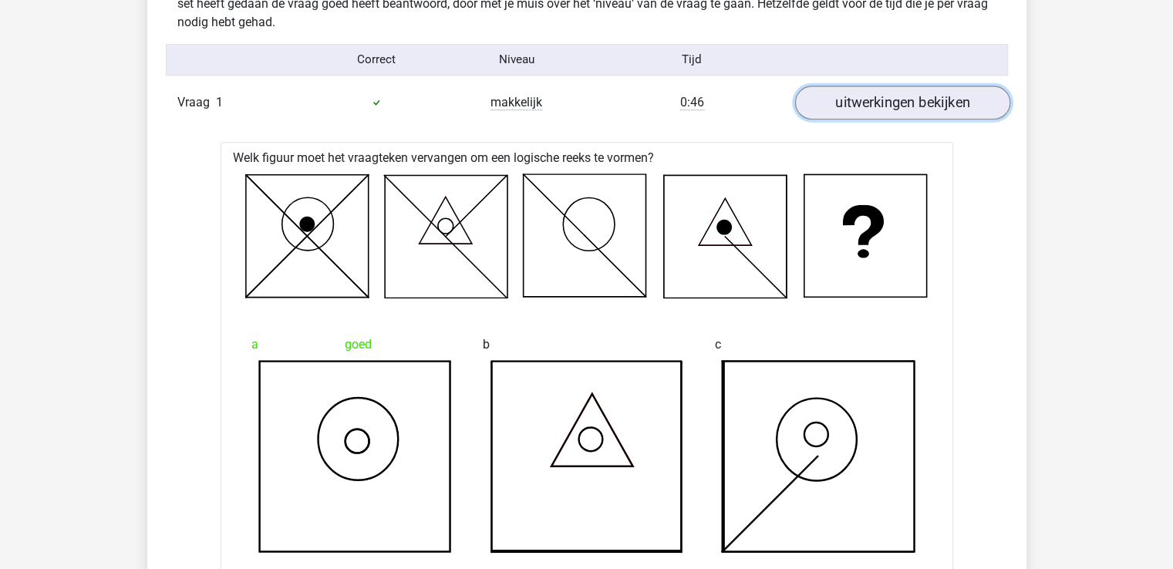
click at [903, 100] on link "uitwerkingen bekijken" at bounding box center [902, 103] width 215 height 34
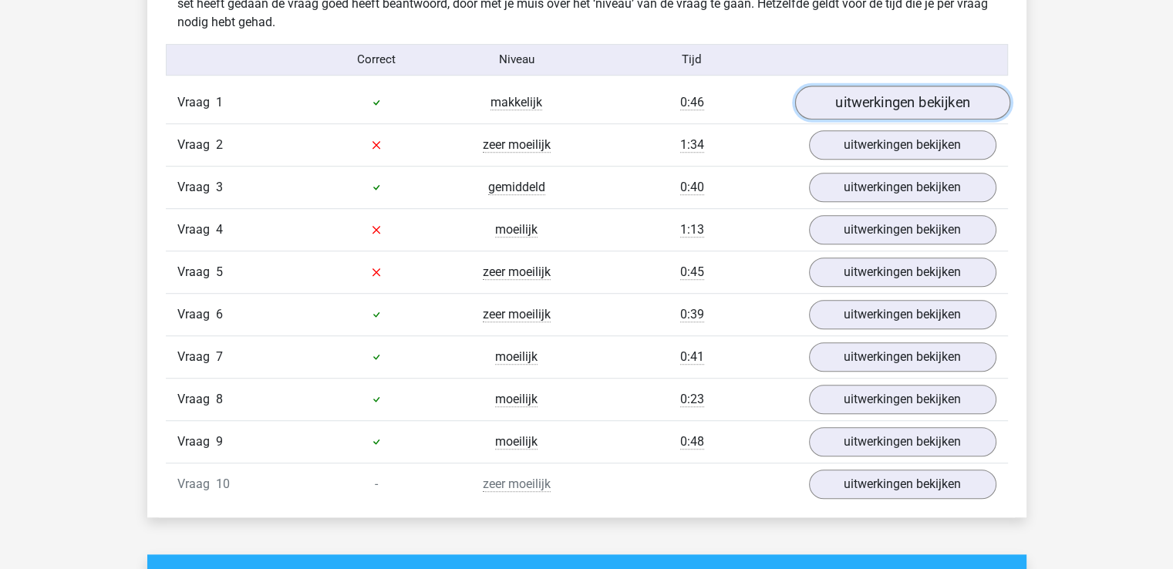
click at [903, 100] on link "uitwerkingen bekijken" at bounding box center [902, 103] width 215 height 34
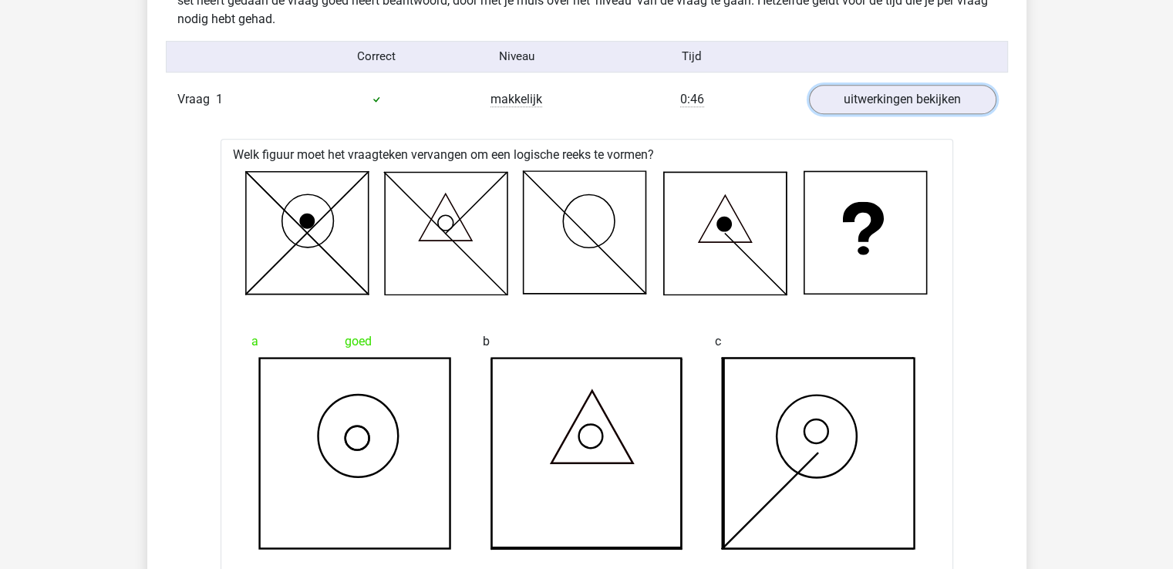
scroll to position [875, 0]
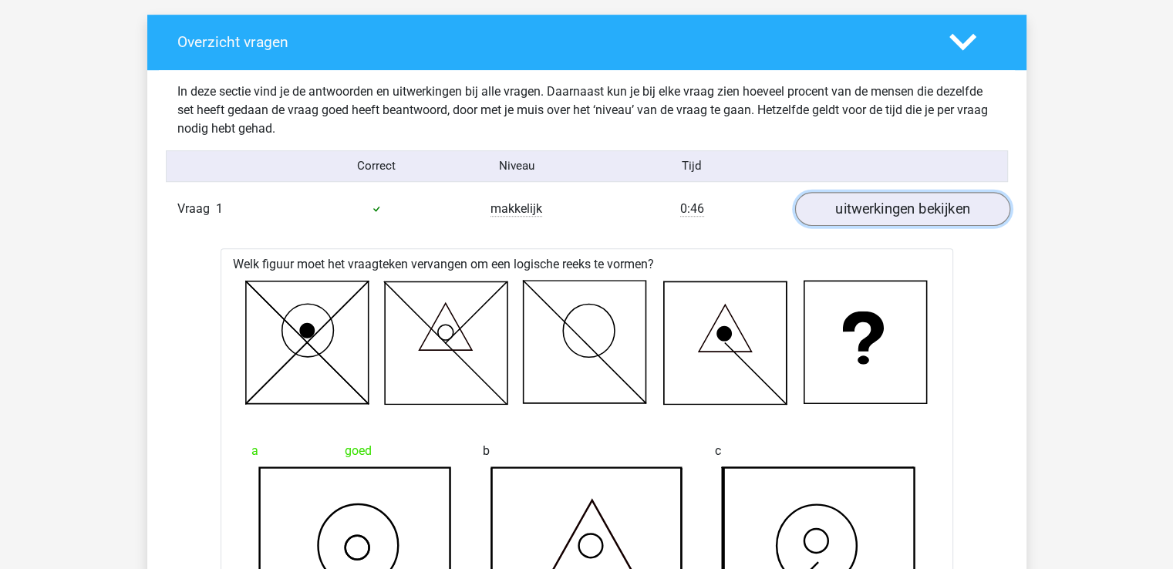
click at [926, 208] on link "uitwerkingen bekijken" at bounding box center [902, 209] width 215 height 34
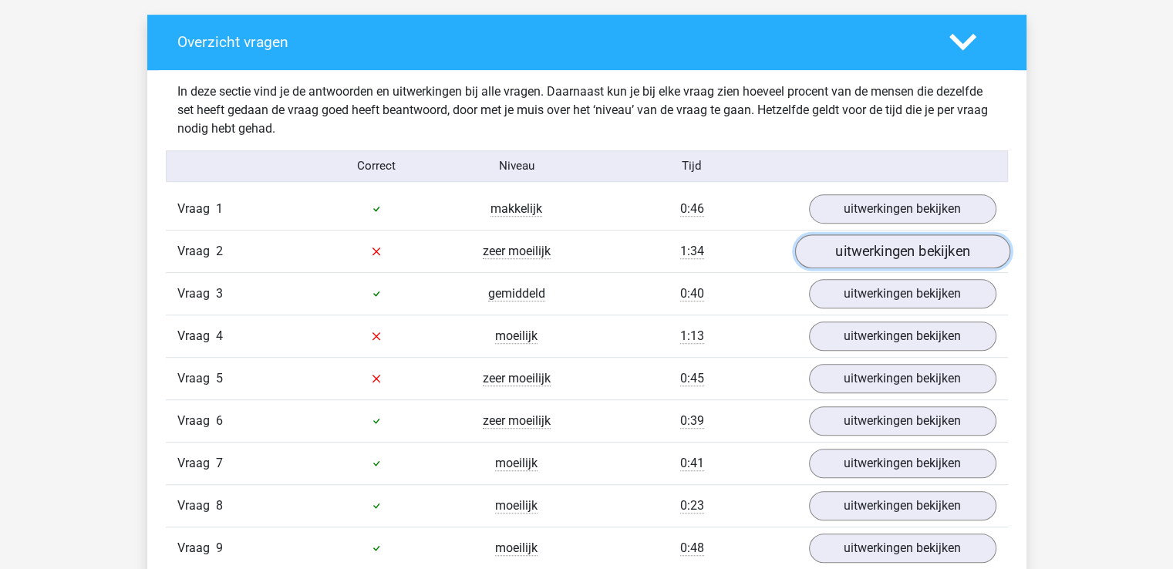
click at [913, 247] on link "uitwerkingen bekijken" at bounding box center [902, 252] width 215 height 34
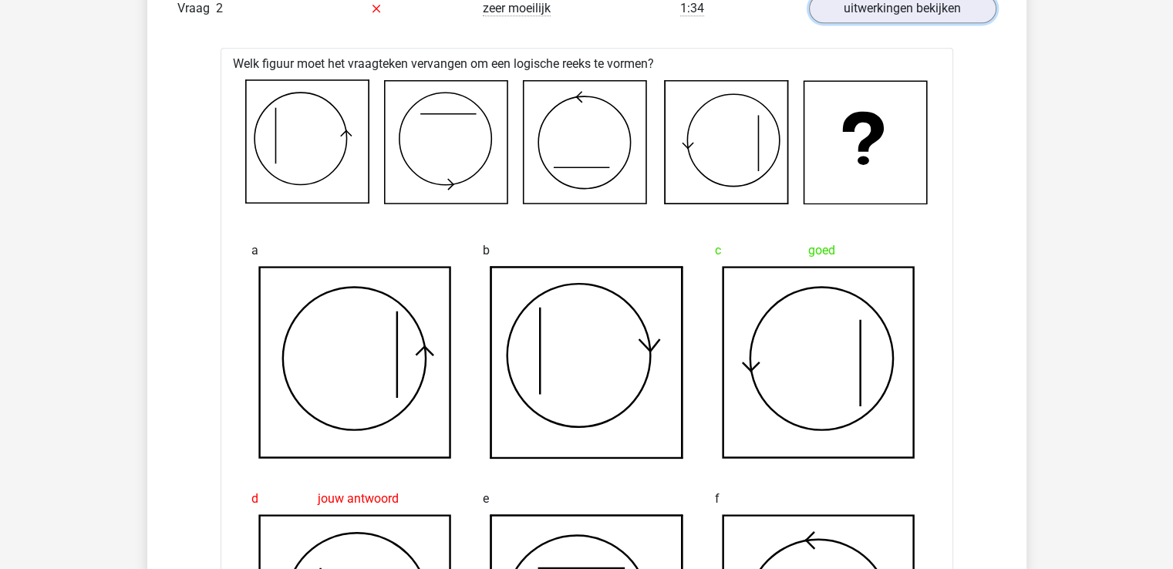
scroll to position [1061, 0]
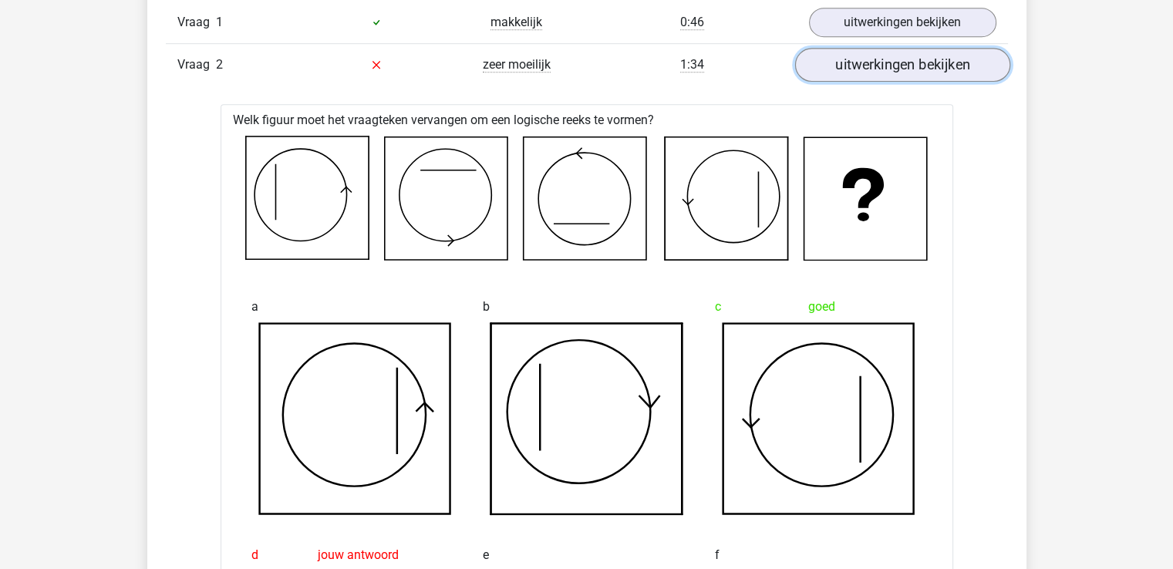
click at [901, 62] on link "uitwerkingen bekijken" at bounding box center [902, 65] width 215 height 34
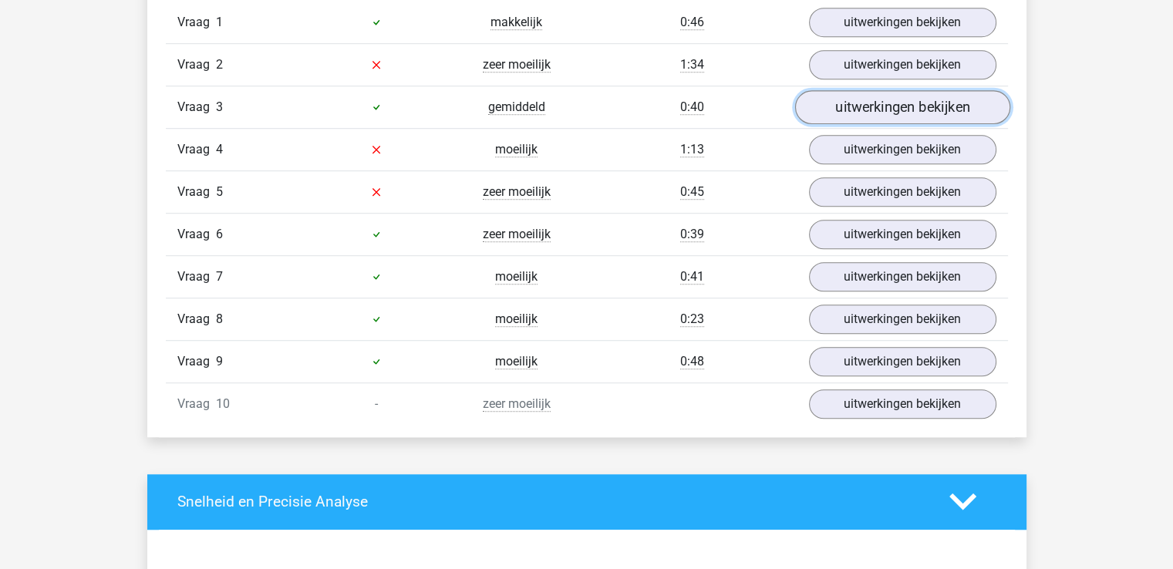
click at [907, 107] on link "uitwerkingen bekijken" at bounding box center [902, 107] width 215 height 34
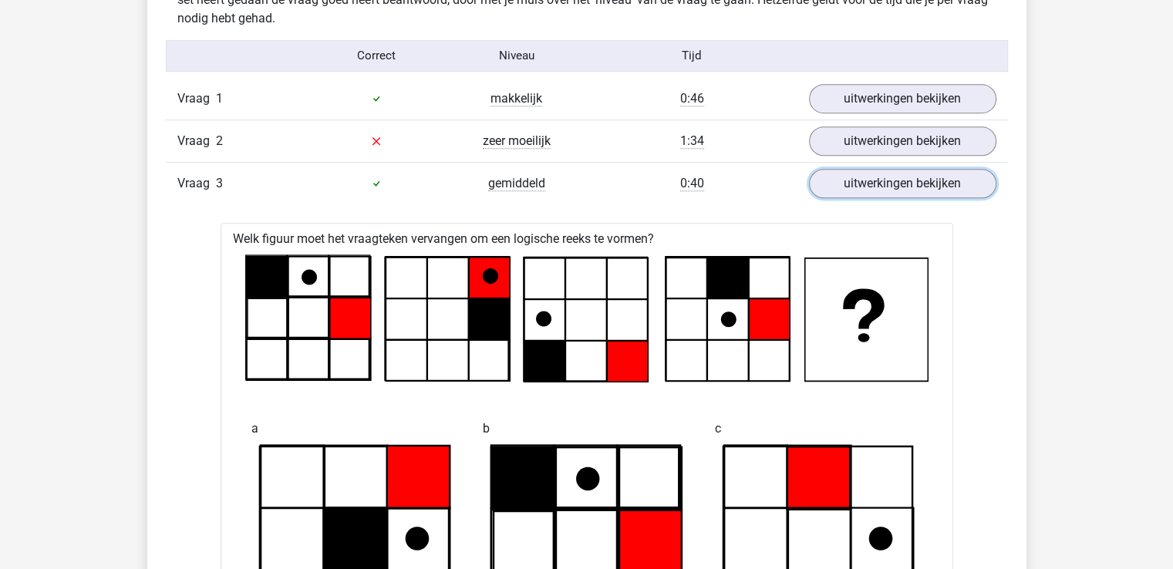
scroll to position [950, 0]
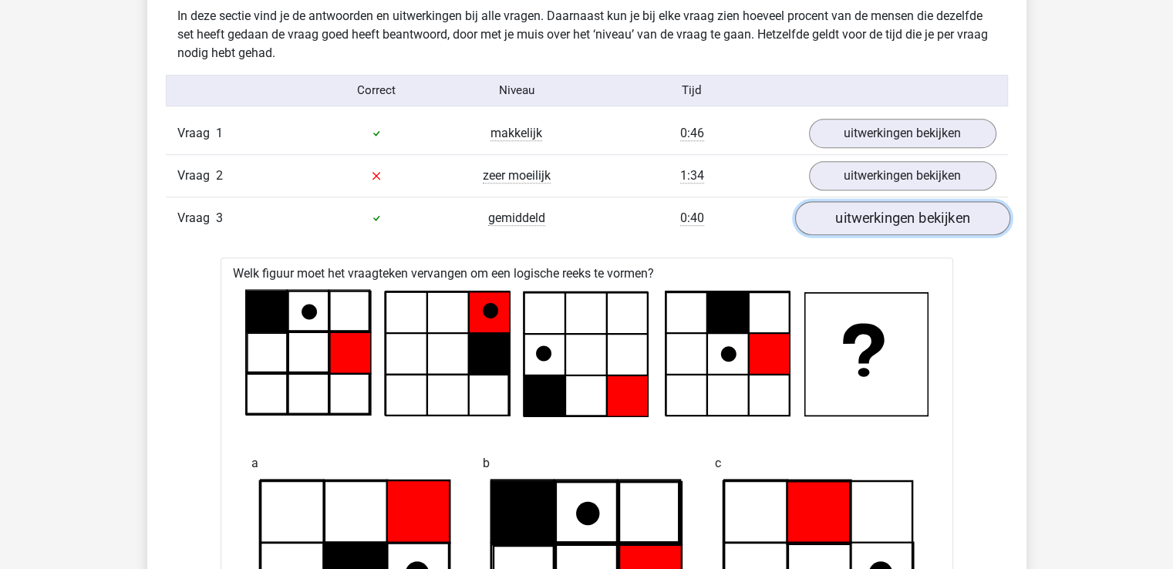
click at [898, 211] on link "uitwerkingen bekijken" at bounding box center [902, 218] width 215 height 34
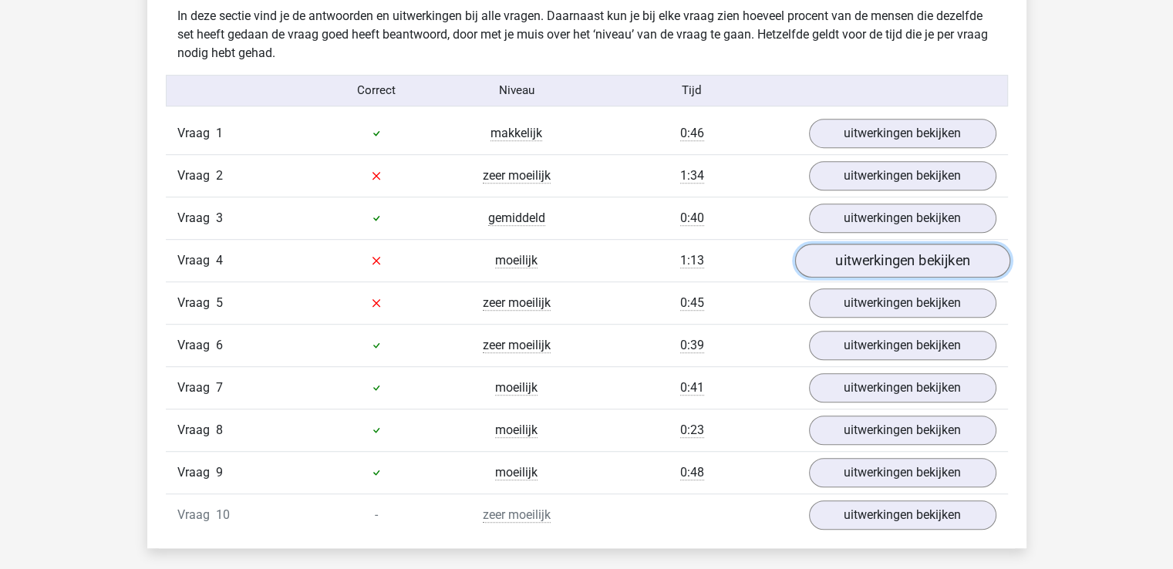
click at [896, 261] on link "uitwerkingen bekijken" at bounding box center [902, 261] width 215 height 34
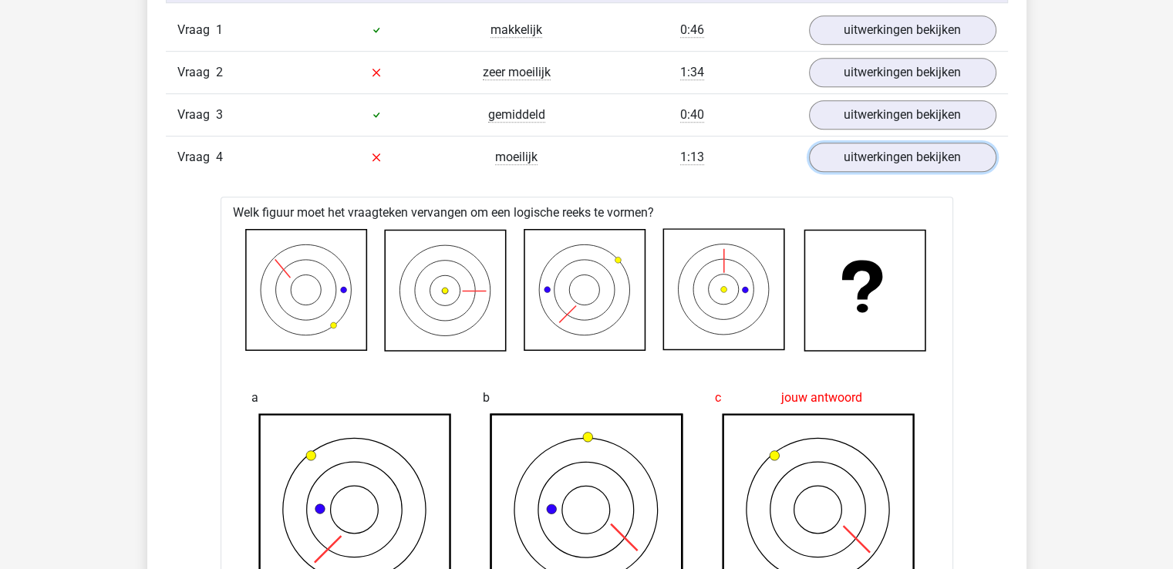
scroll to position [1040, 0]
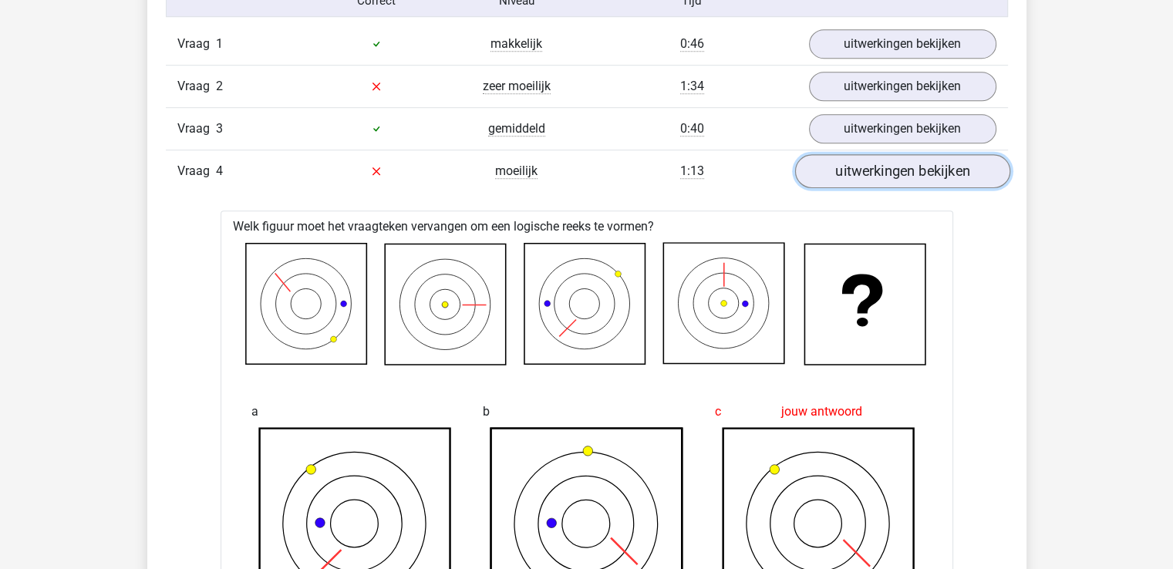
click at [916, 166] on link "uitwerkingen bekijken" at bounding box center [902, 171] width 215 height 34
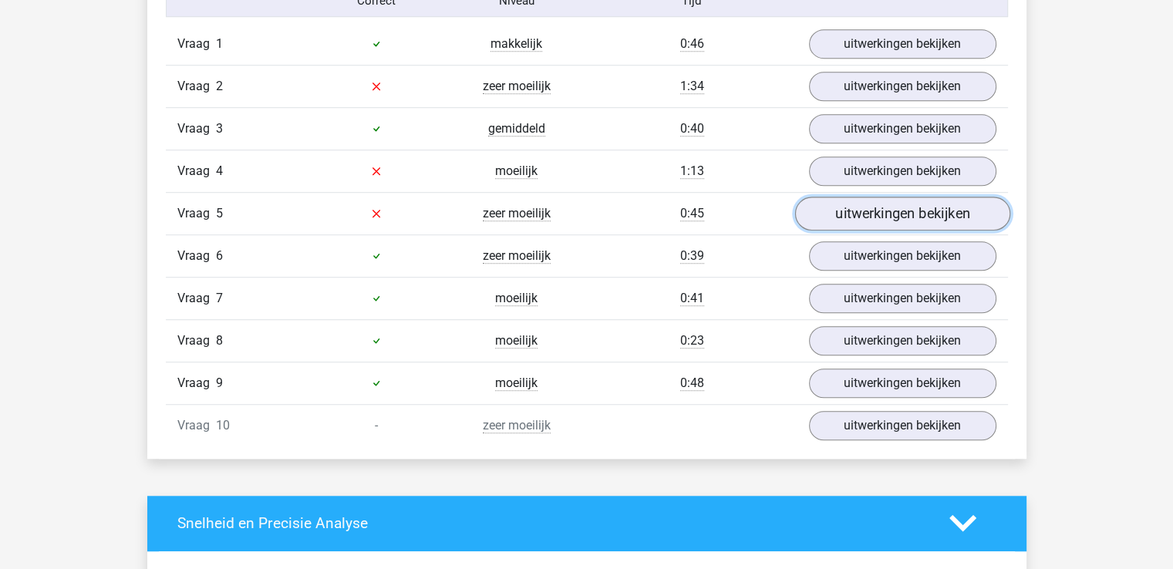
click at [913, 208] on link "uitwerkingen bekijken" at bounding box center [902, 214] width 215 height 34
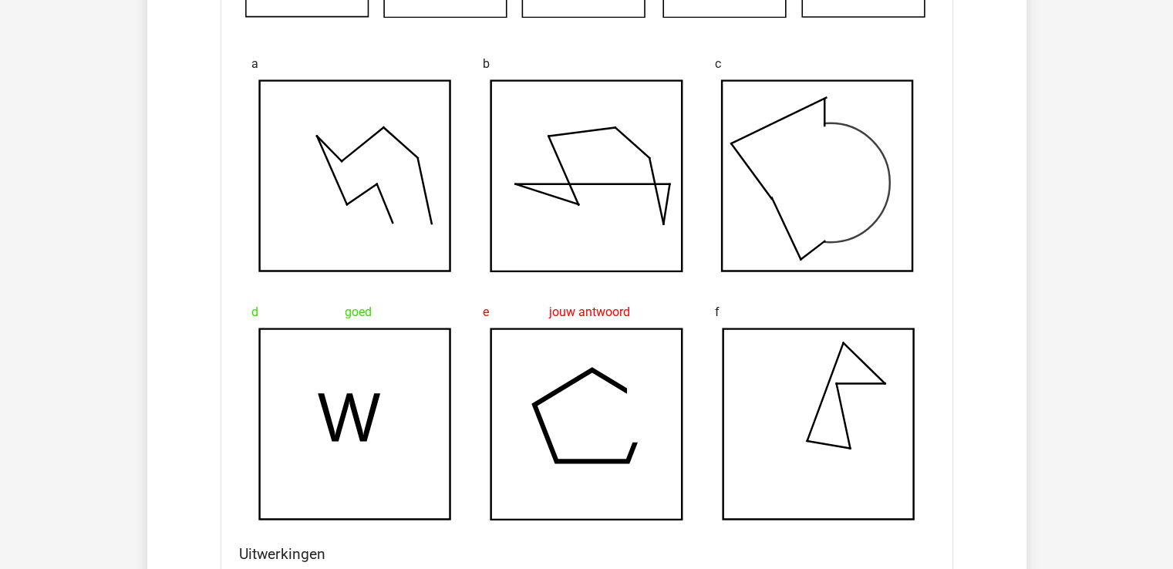
scroll to position [987, 0]
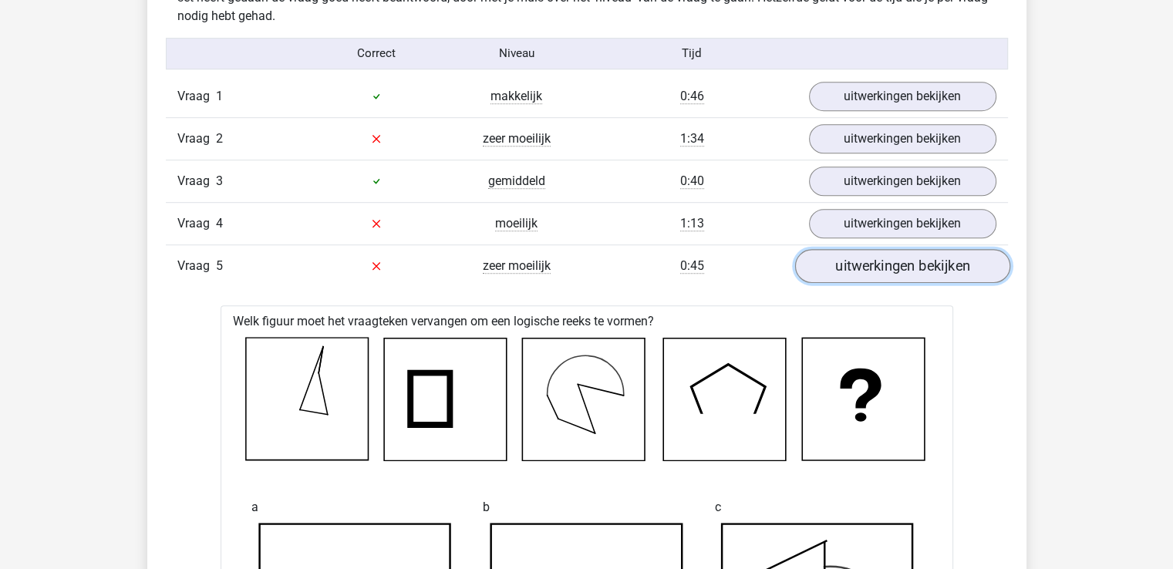
click at [931, 267] on link "uitwerkingen bekijken" at bounding box center [902, 266] width 215 height 34
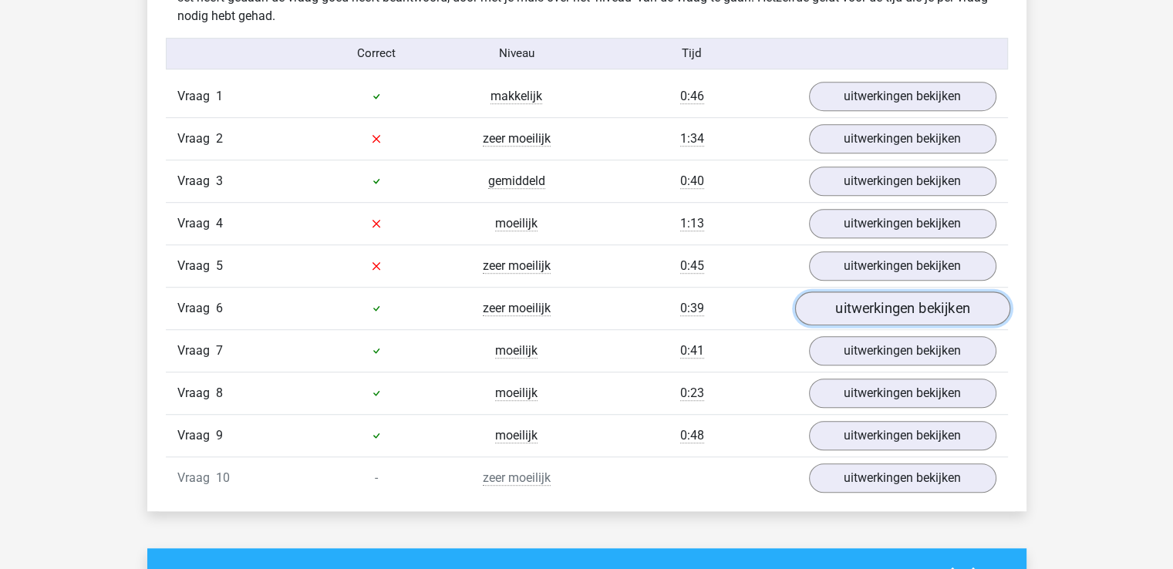
click at [912, 306] on link "uitwerkingen bekijken" at bounding box center [902, 309] width 215 height 34
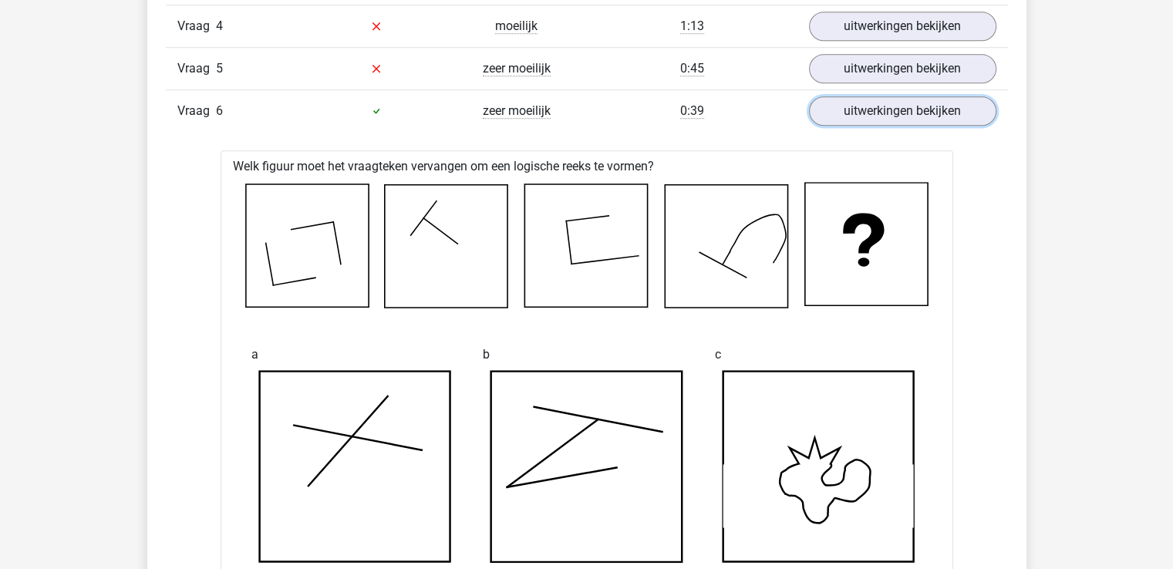
scroll to position [935, 0]
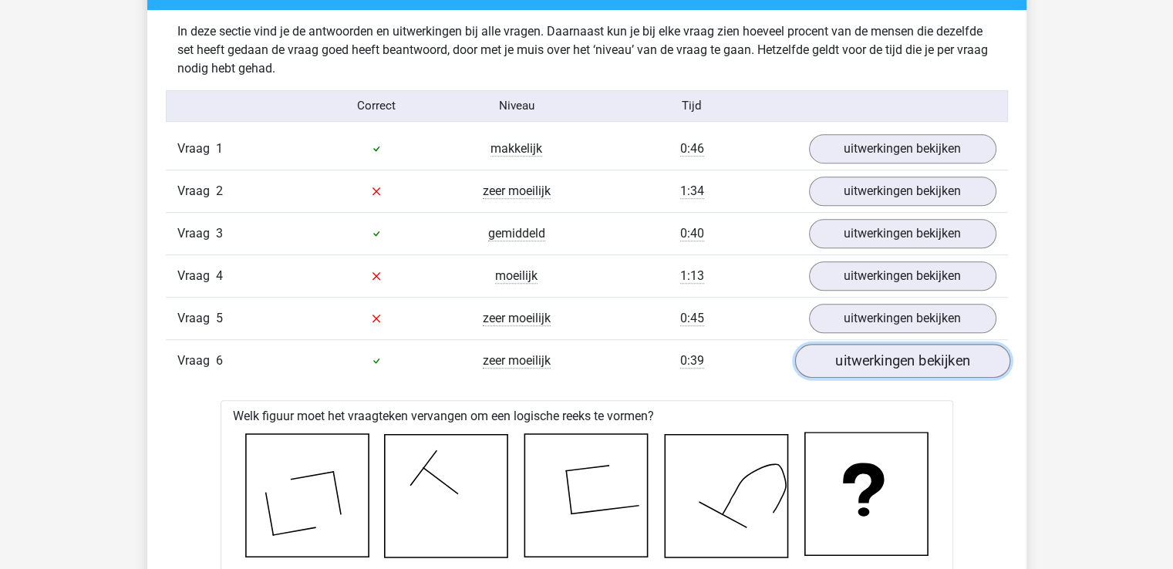
click at [907, 357] on link "uitwerkingen bekijken" at bounding box center [902, 361] width 215 height 34
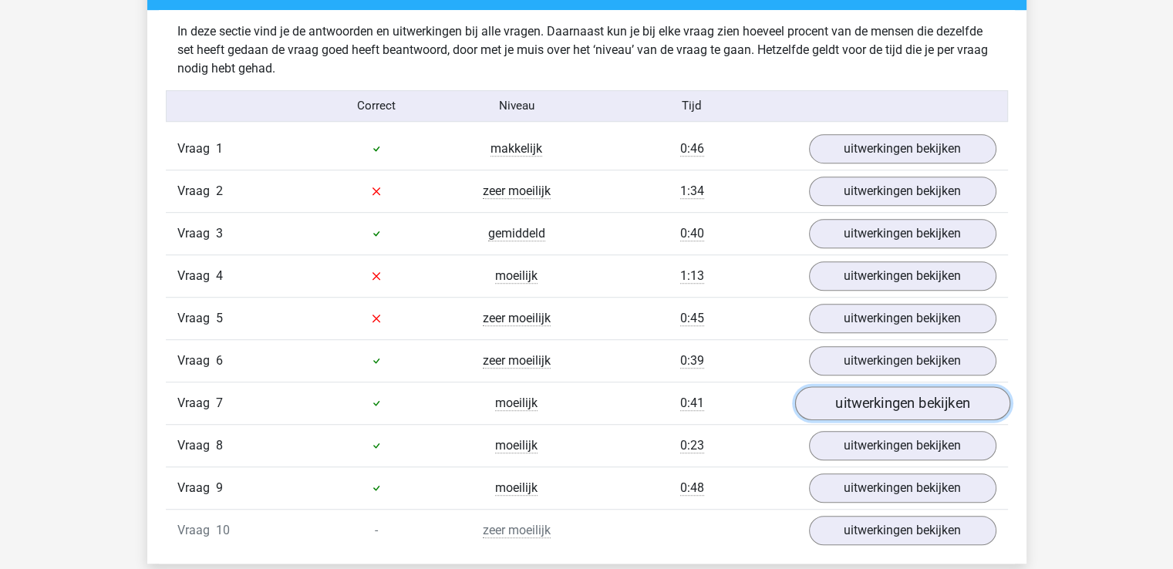
click at [913, 397] on link "uitwerkingen bekijken" at bounding box center [902, 403] width 215 height 34
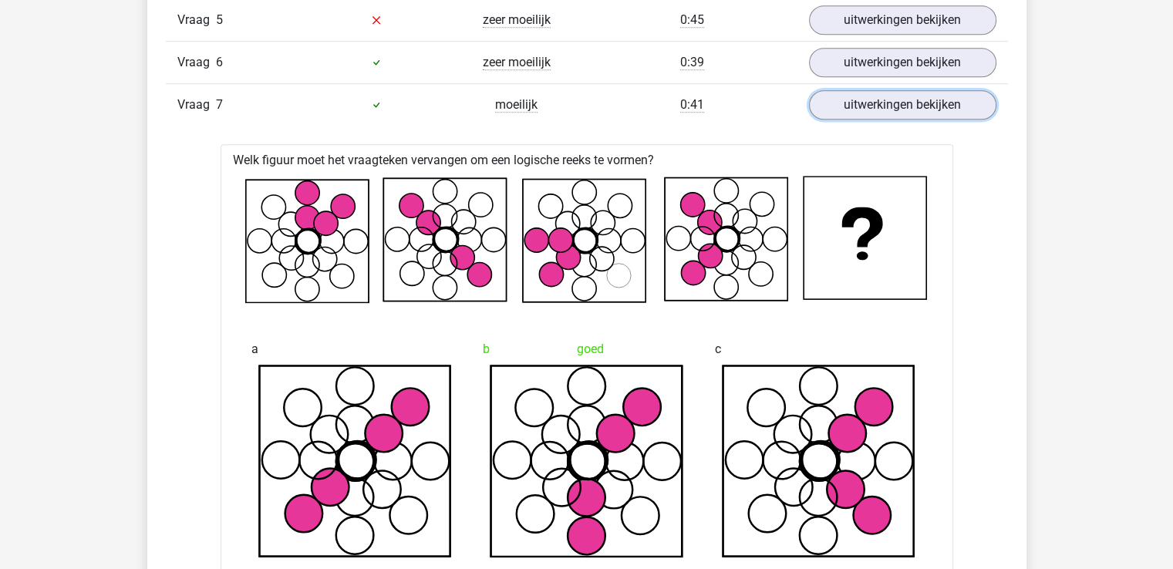
scroll to position [1212, 0]
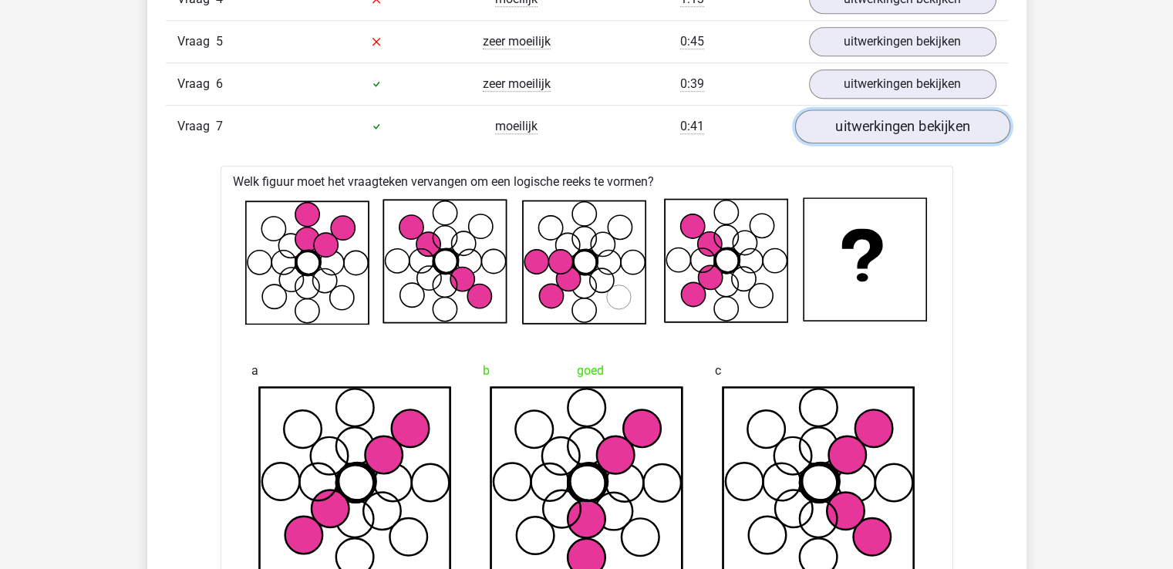
click at [936, 130] on link "uitwerkingen bekijken" at bounding box center [902, 127] width 215 height 34
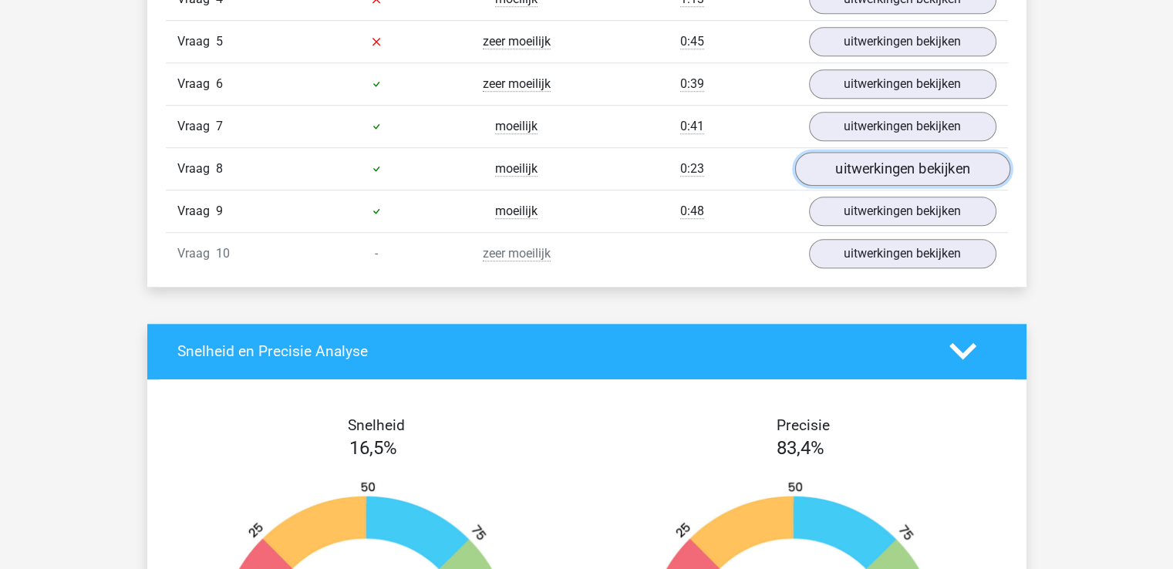
click at [903, 167] on link "uitwerkingen bekijken" at bounding box center [902, 169] width 215 height 34
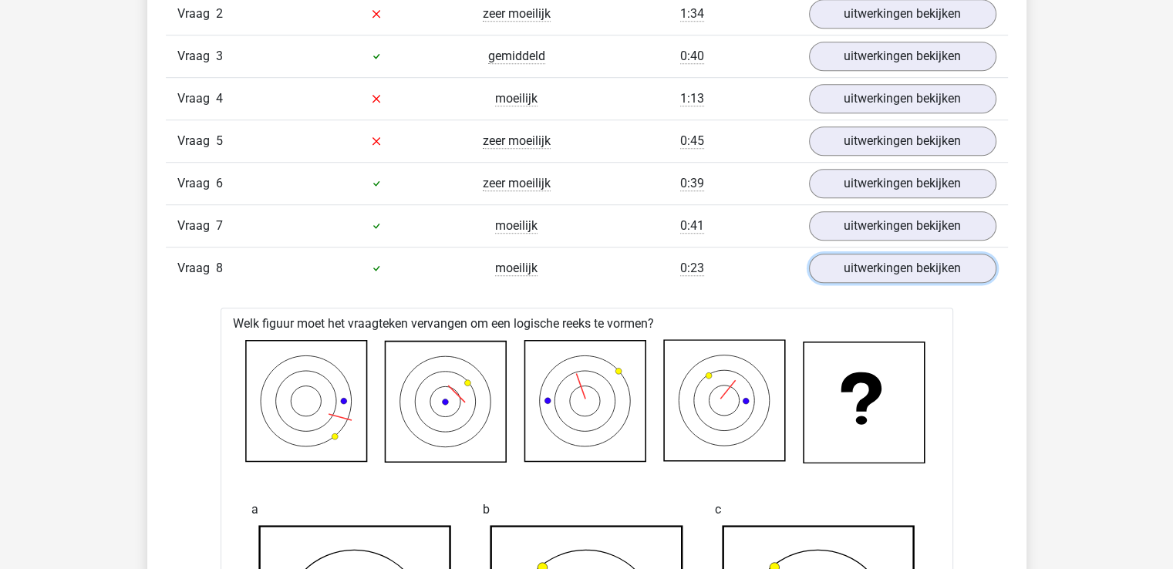
scroll to position [1055, 0]
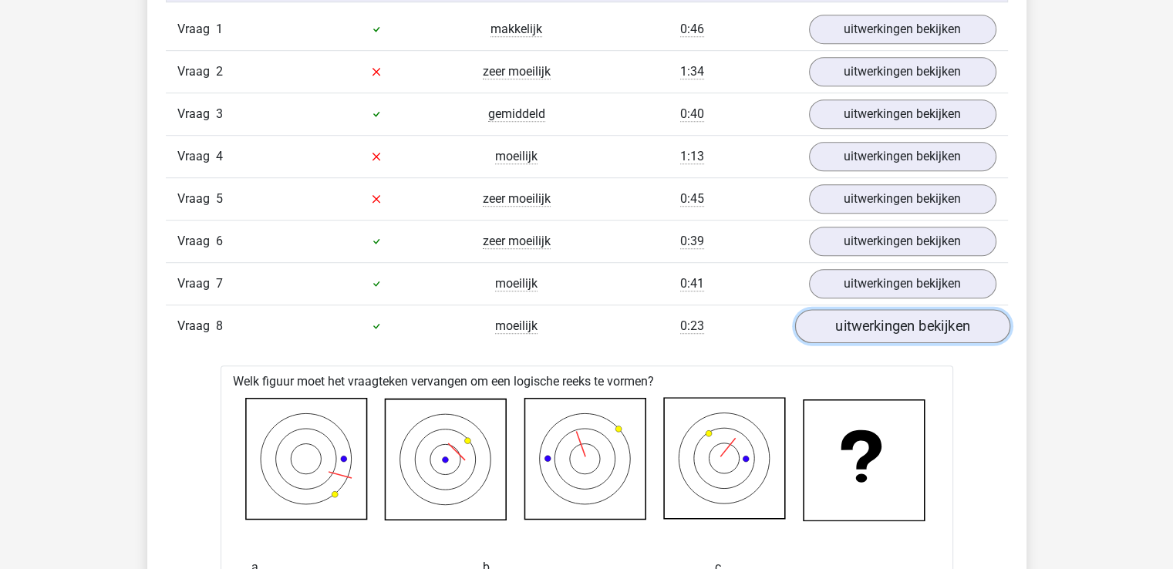
click at [909, 320] on link "uitwerkingen bekijken" at bounding box center [902, 326] width 215 height 34
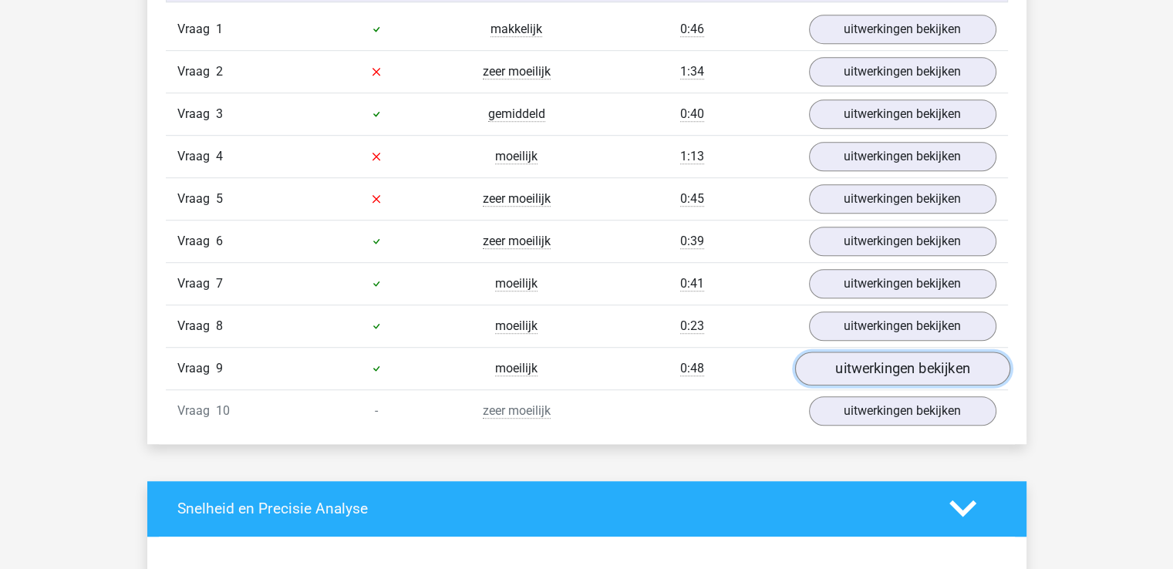
click at [899, 362] on link "uitwerkingen bekijken" at bounding box center [902, 369] width 215 height 34
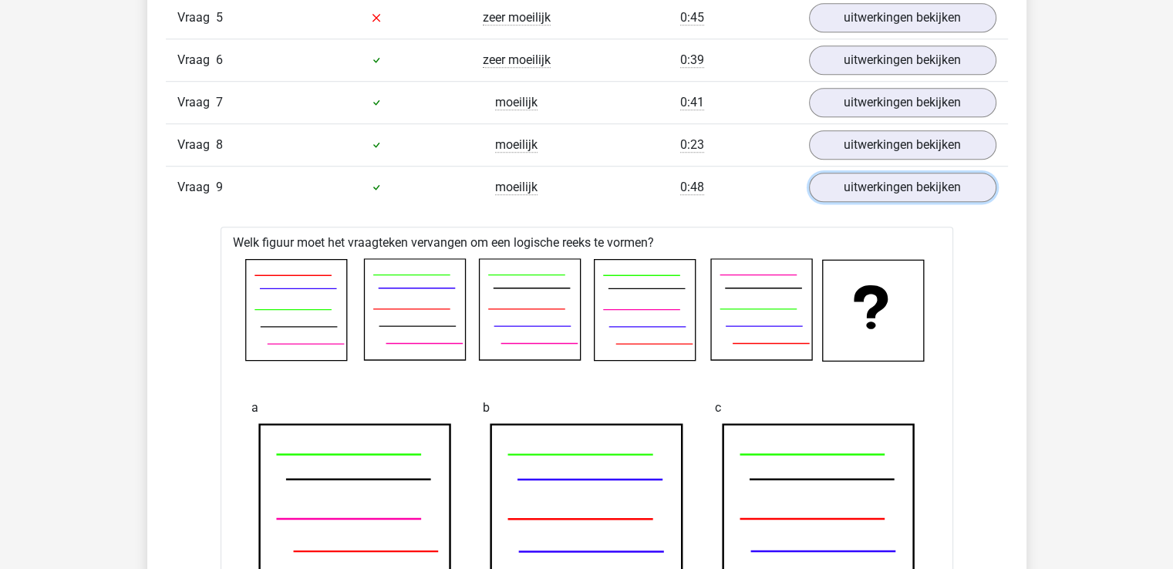
scroll to position [1180, 0]
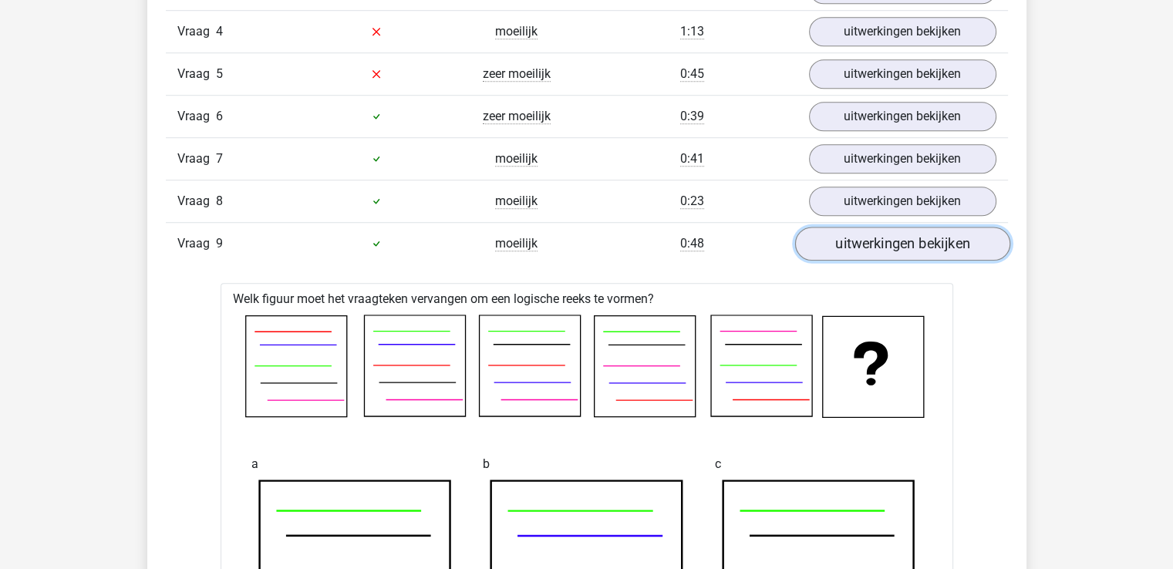
click at [918, 243] on link "uitwerkingen bekijken" at bounding box center [902, 244] width 215 height 34
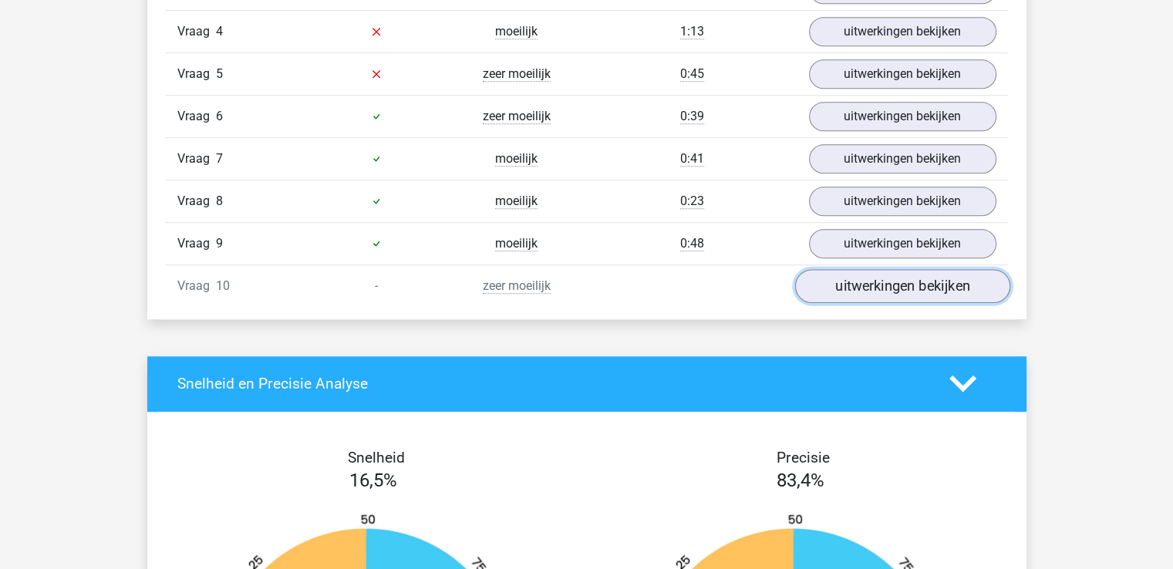
click at [908, 278] on link "uitwerkingen bekijken" at bounding box center [902, 286] width 215 height 34
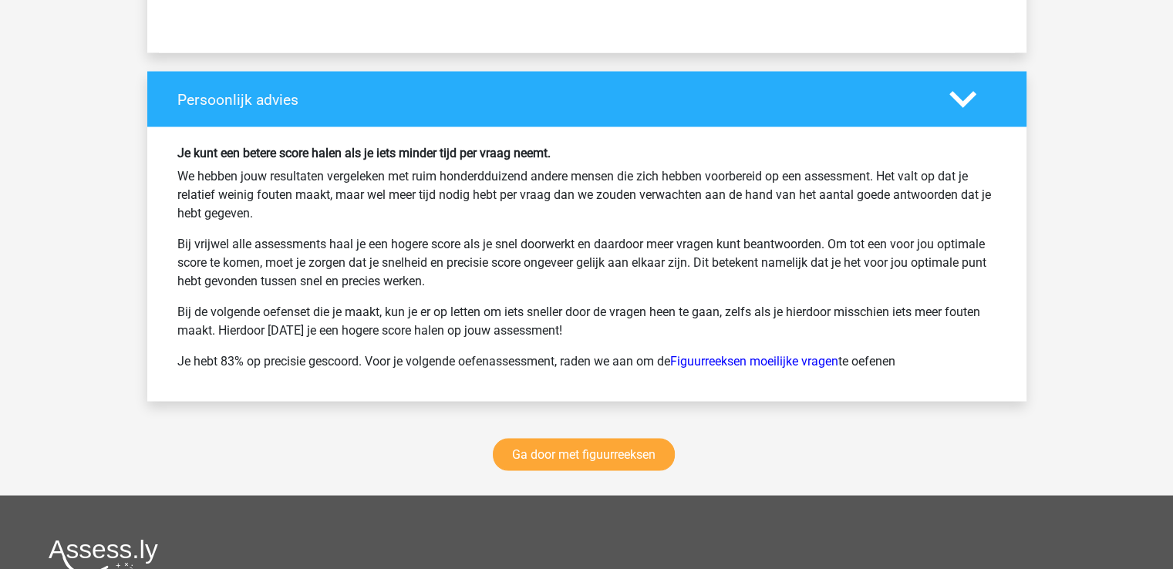
scroll to position [3080, 0]
